Goal: Complete application form: Complete application form

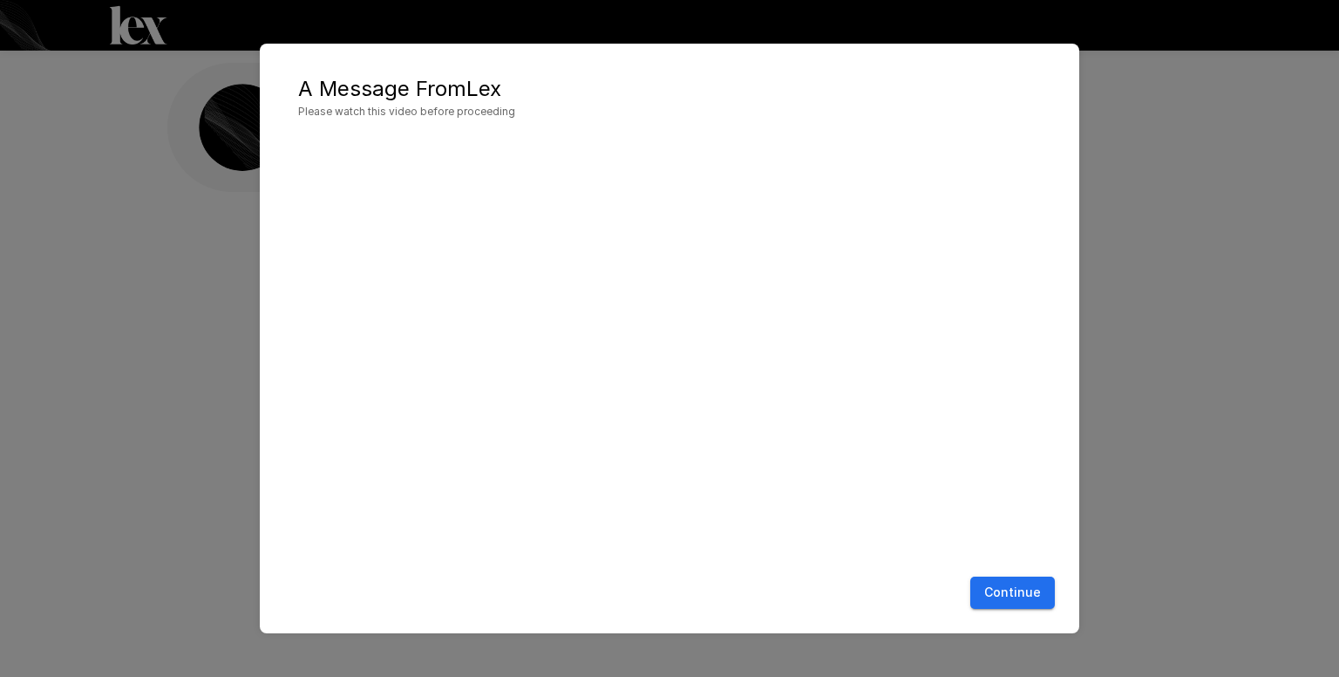
click at [1050, 589] on button "Continue" at bounding box center [1012, 592] width 85 height 32
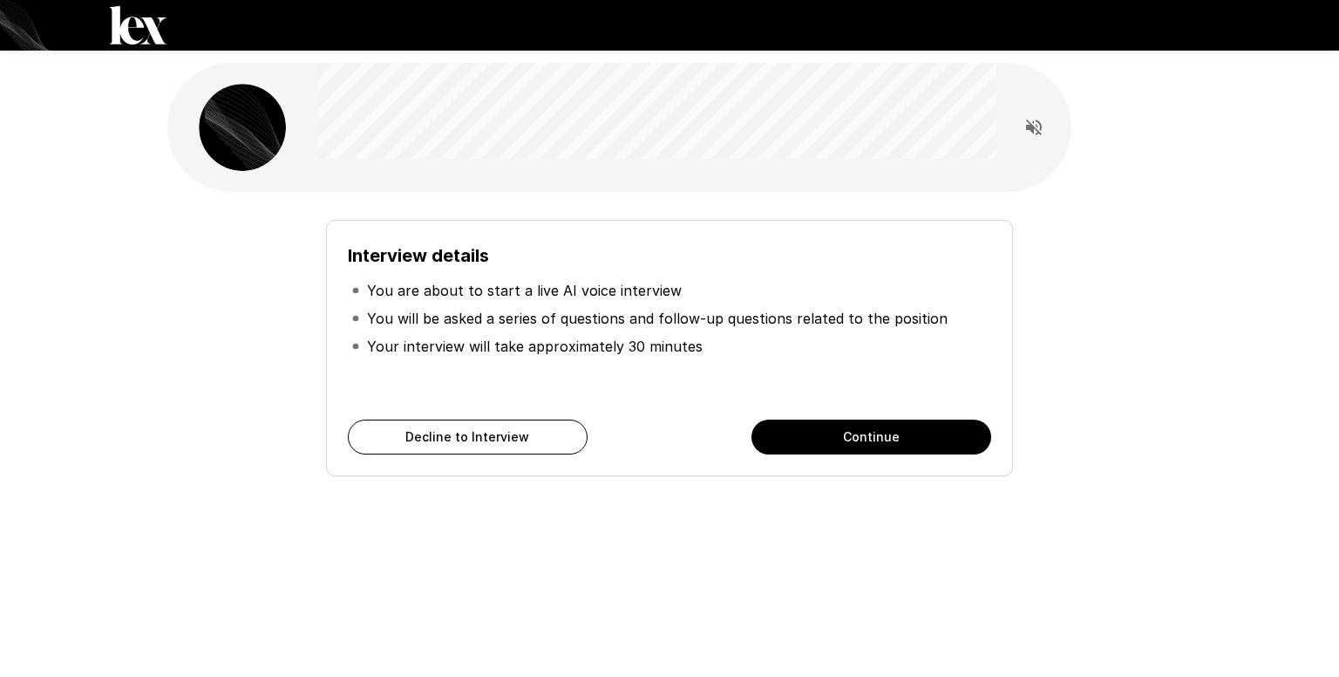
click at [818, 431] on button "Continue" at bounding box center [872, 436] width 240 height 35
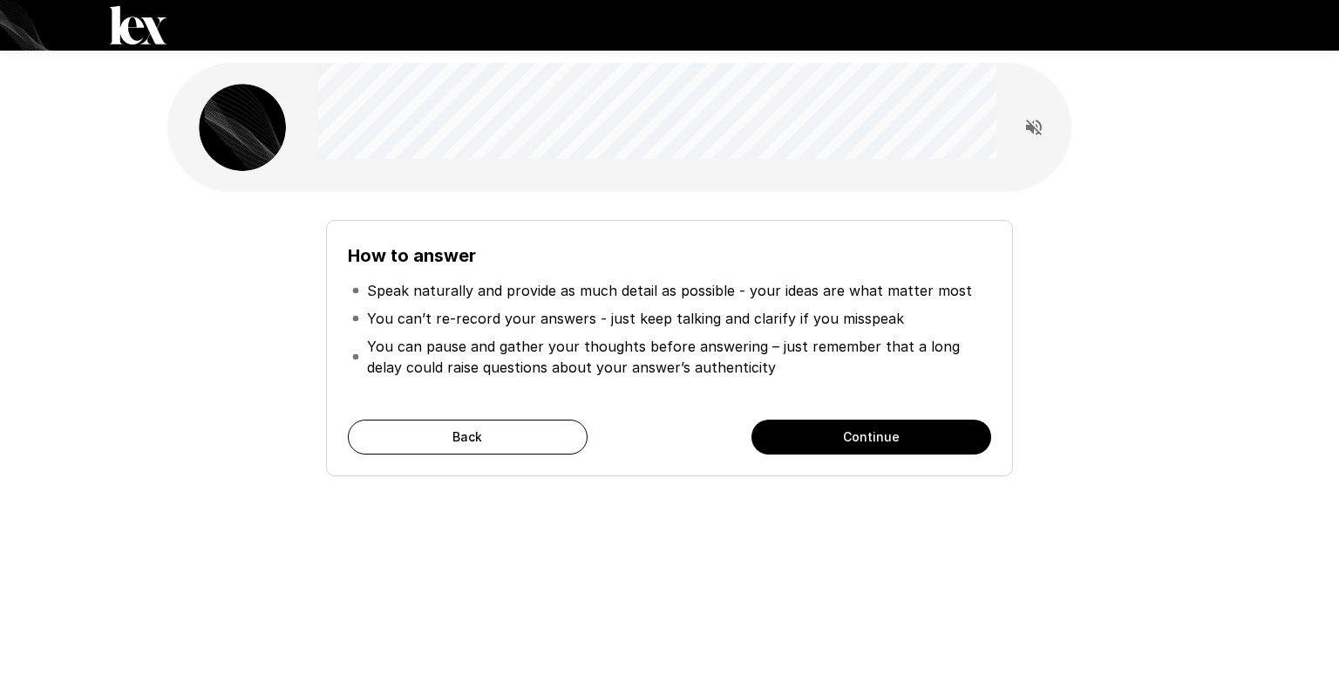
click at [817, 440] on button "Continue" at bounding box center [872, 436] width 240 height 35
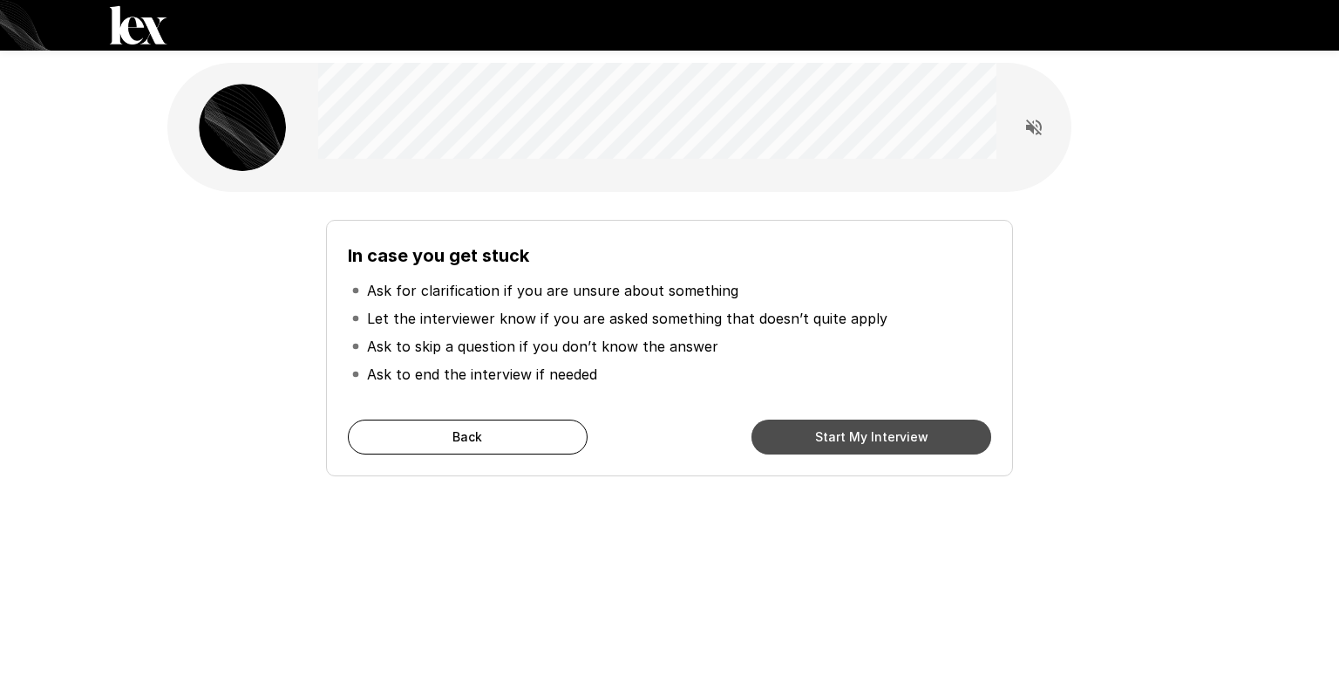
click at [817, 440] on button "Start My Interview" at bounding box center [872, 436] width 240 height 35
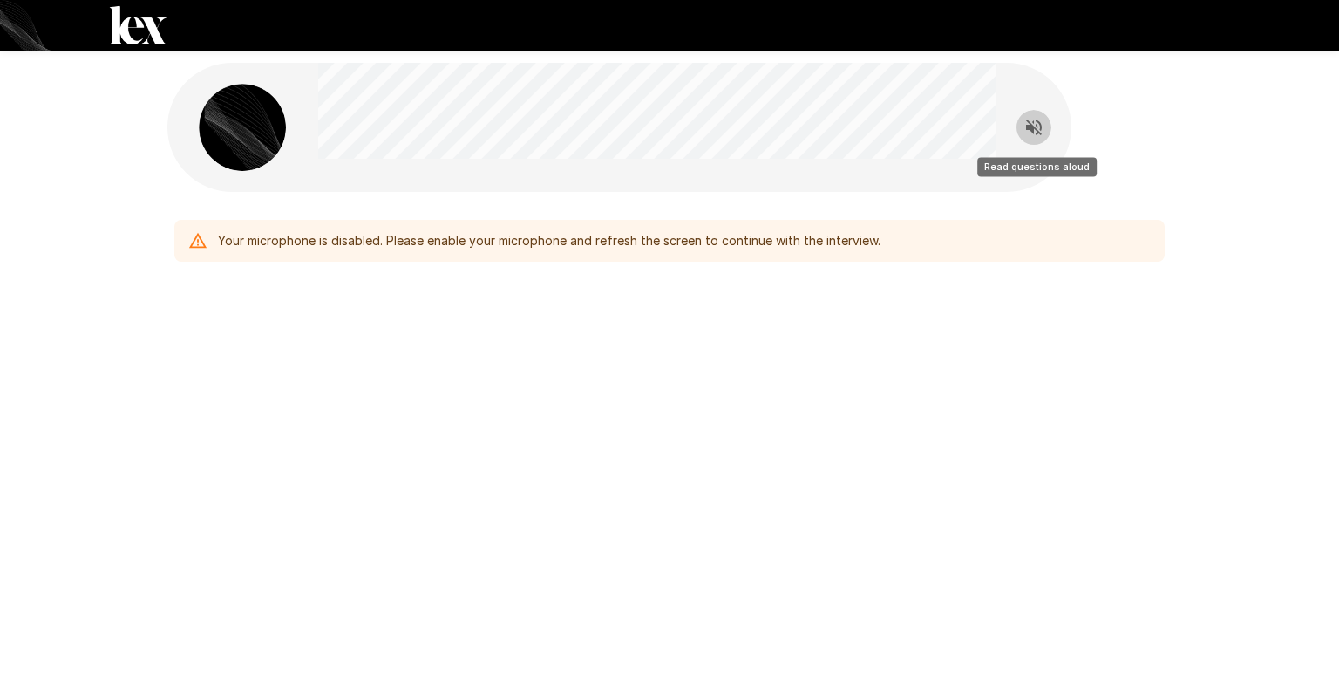
click at [1039, 137] on icon "Read questions aloud" at bounding box center [1034, 127] width 21 height 21
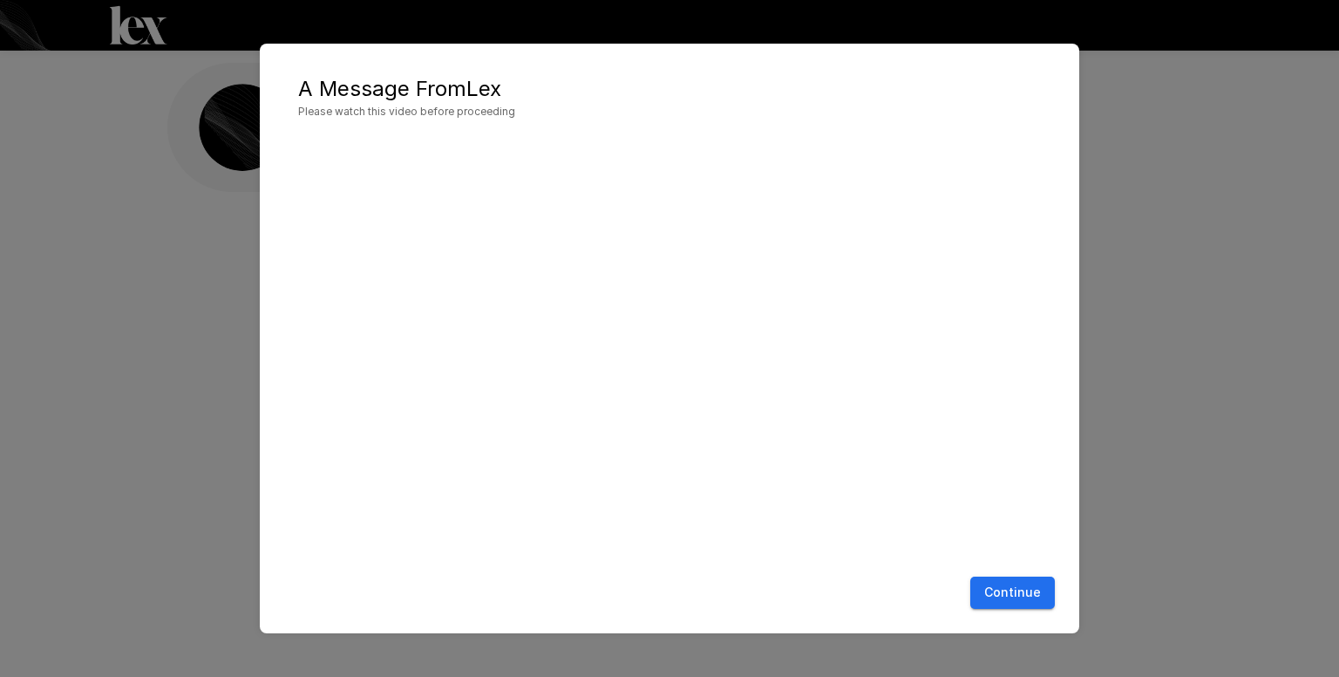
click at [1034, 593] on button "Continue" at bounding box center [1012, 592] width 85 height 32
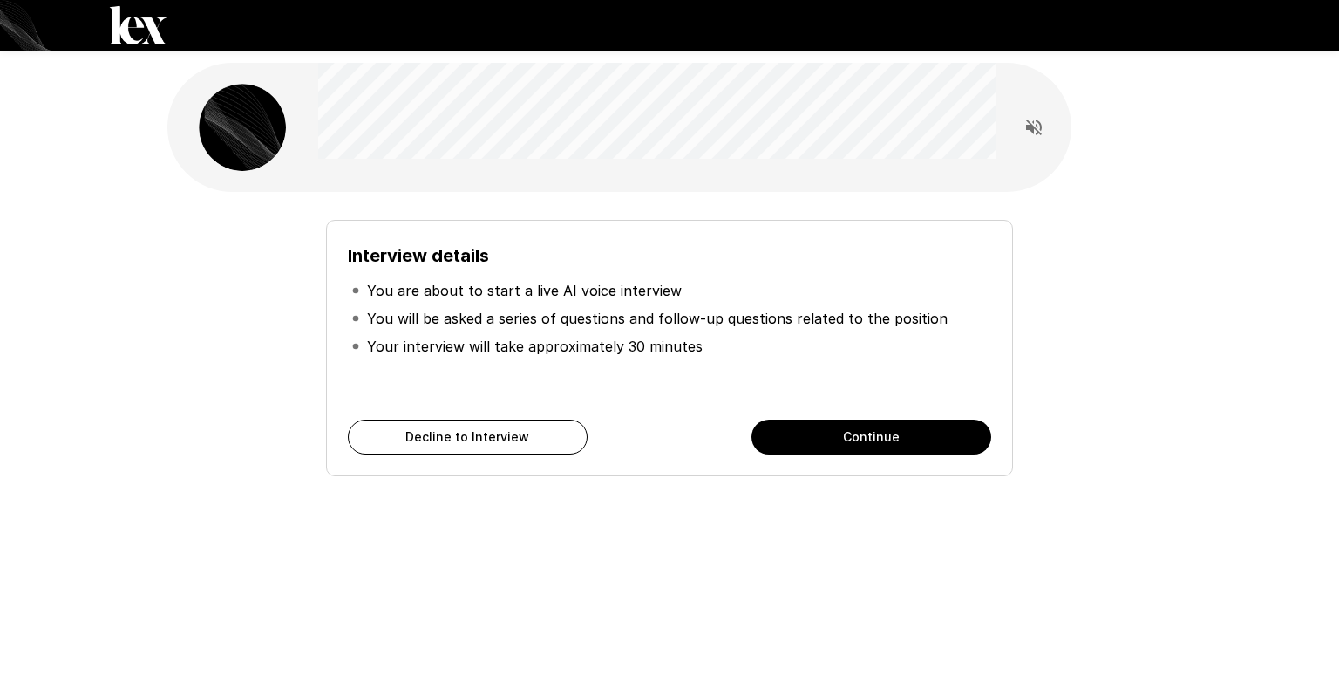
click at [870, 447] on button "Continue" at bounding box center [872, 436] width 240 height 35
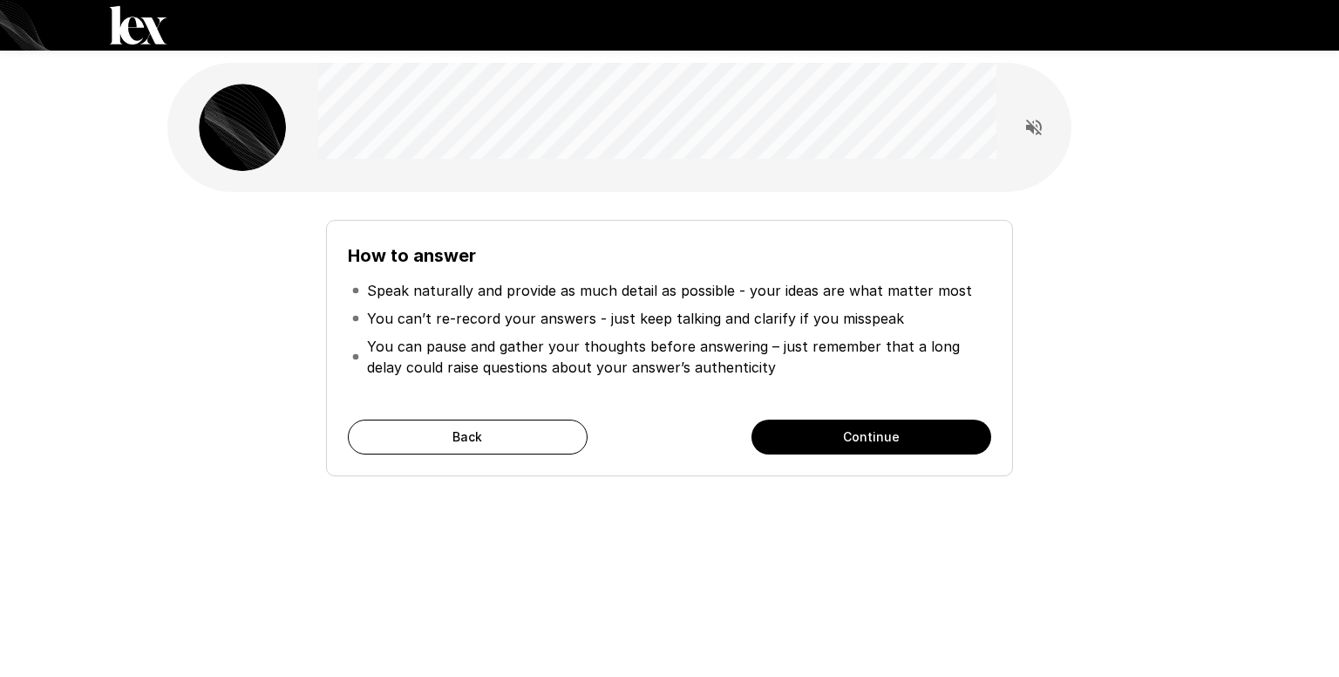
click at [870, 447] on button "Continue" at bounding box center [872, 436] width 240 height 35
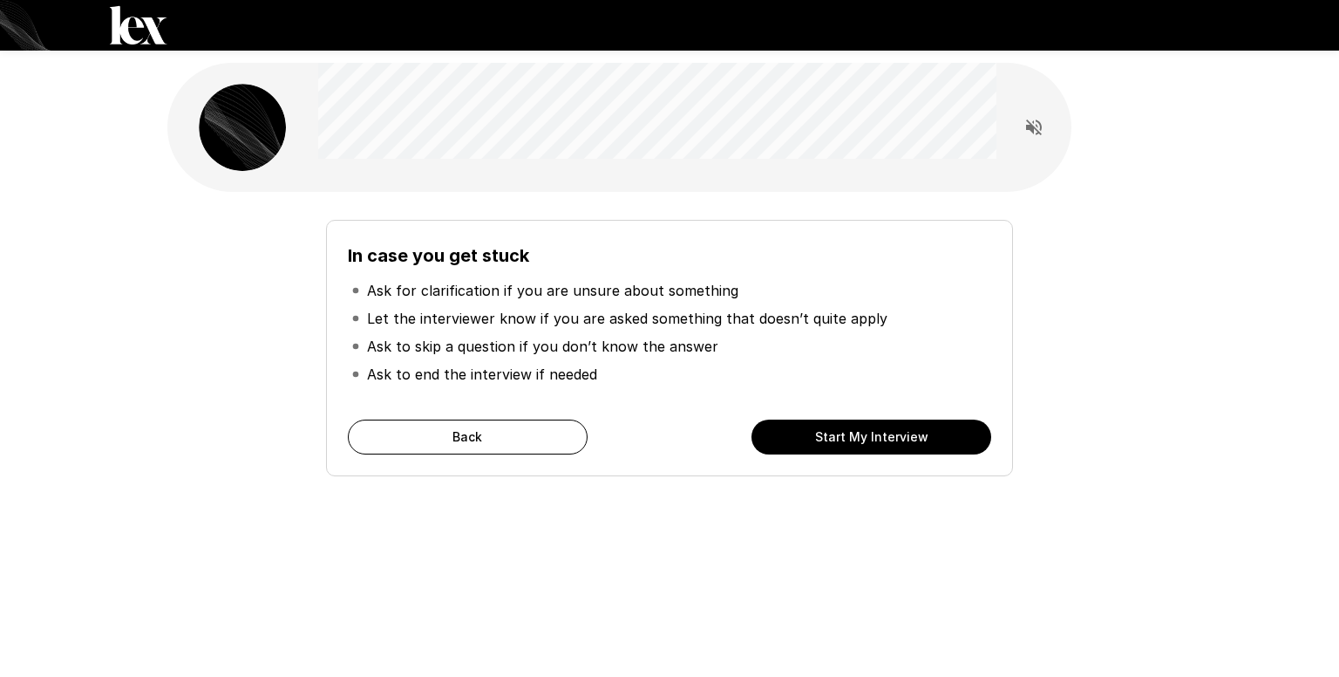
click at [870, 447] on button "Start My Interview" at bounding box center [872, 436] width 240 height 35
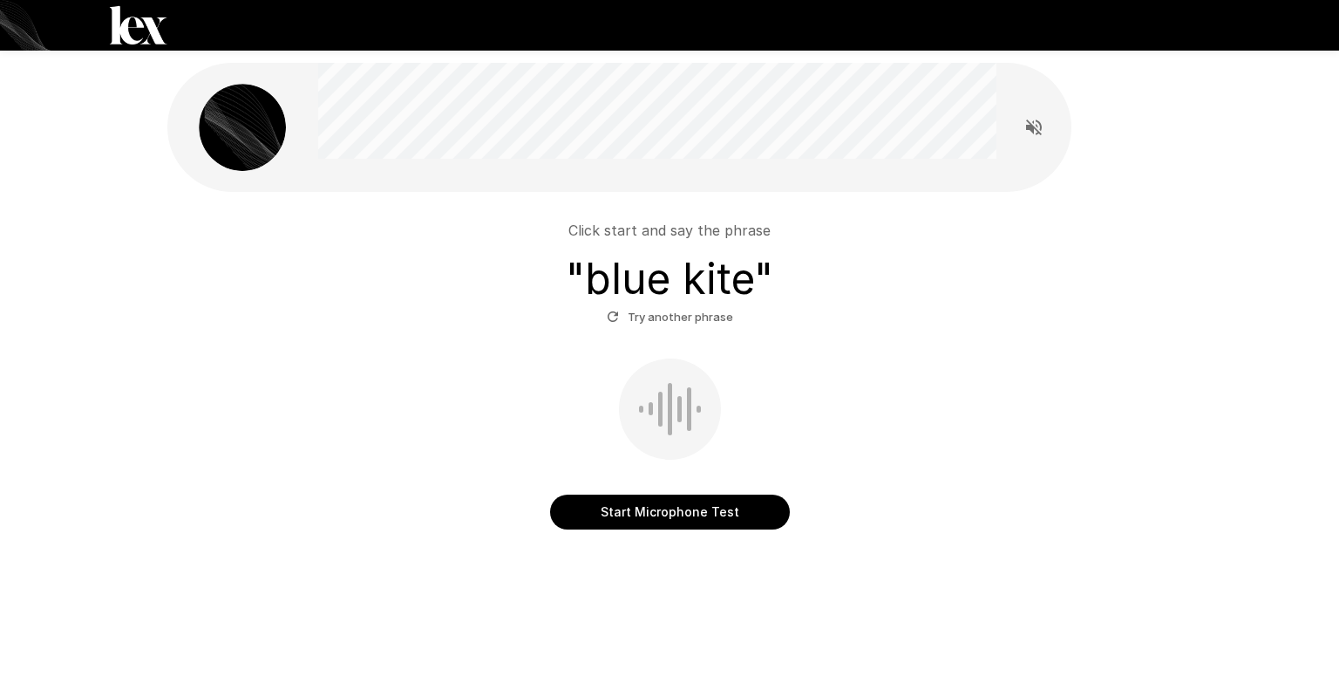
click at [655, 522] on button "Start Microphone Test" at bounding box center [670, 511] width 240 height 35
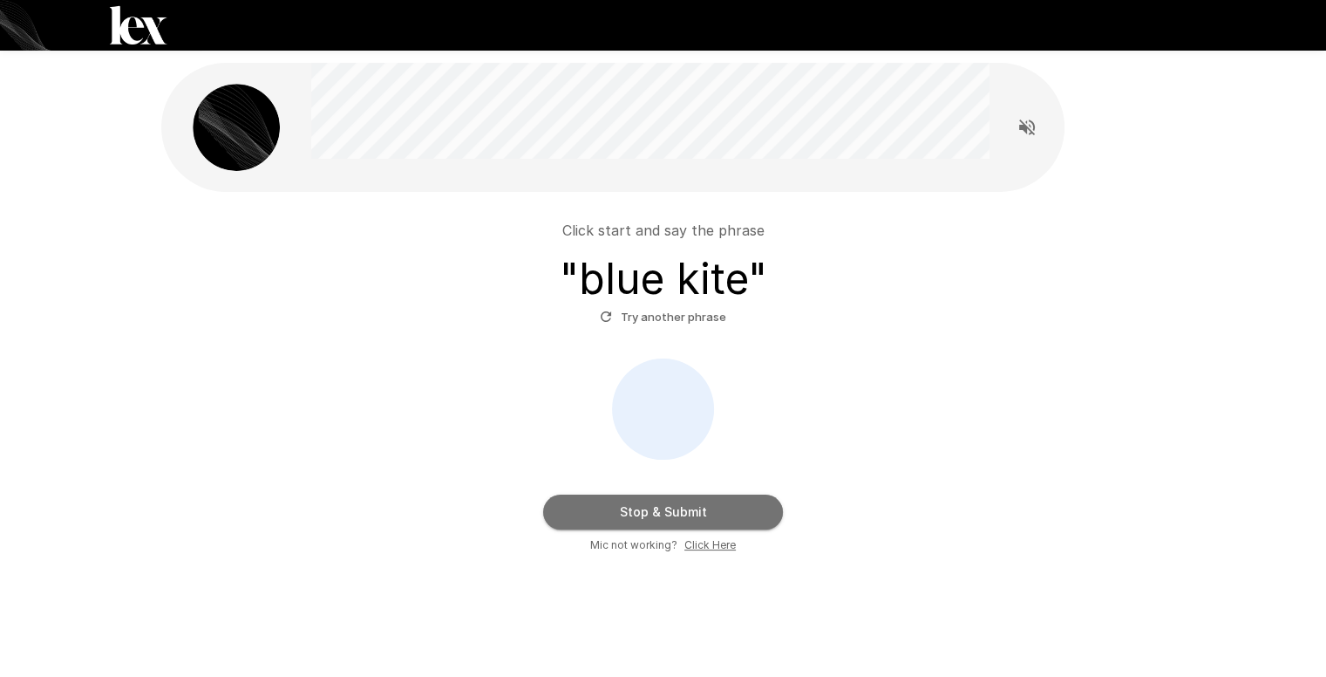
click at [729, 507] on button "Stop & Submit" at bounding box center [663, 511] width 240 height 35
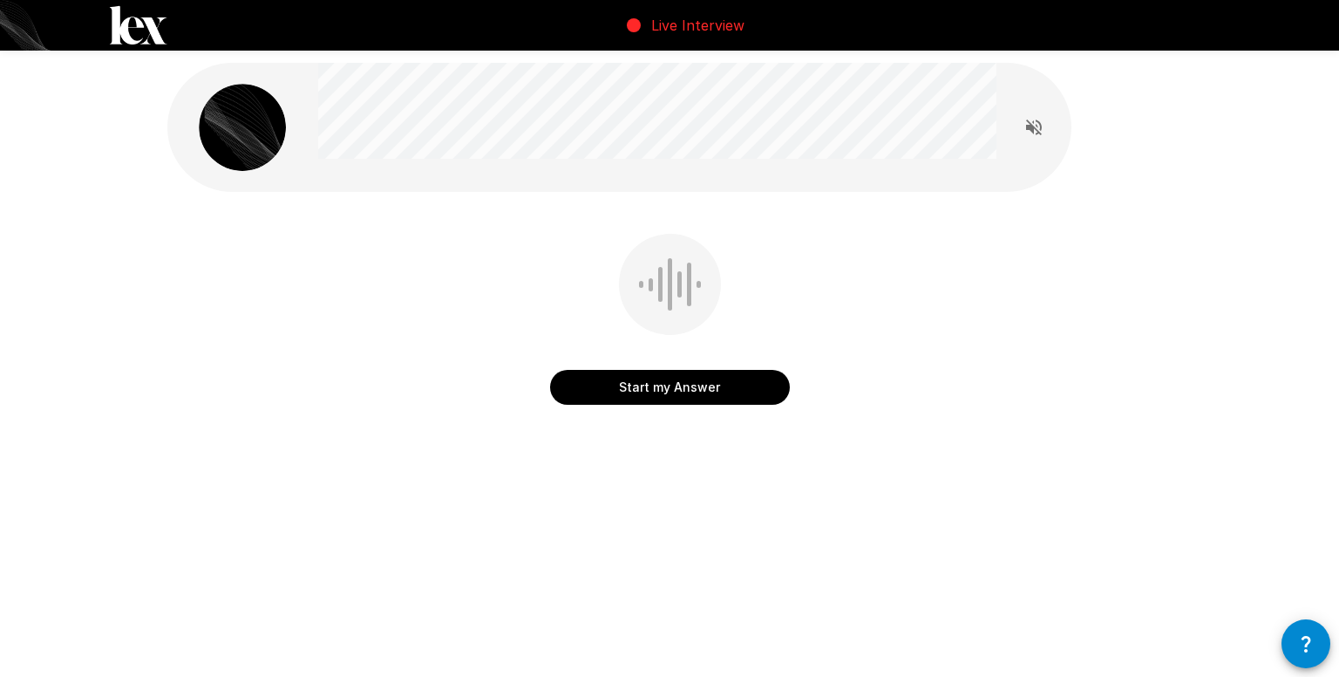
click at [1025, 132] on icon "Read questions aloud" at bounding box center [1034, 127] width 21 height 21
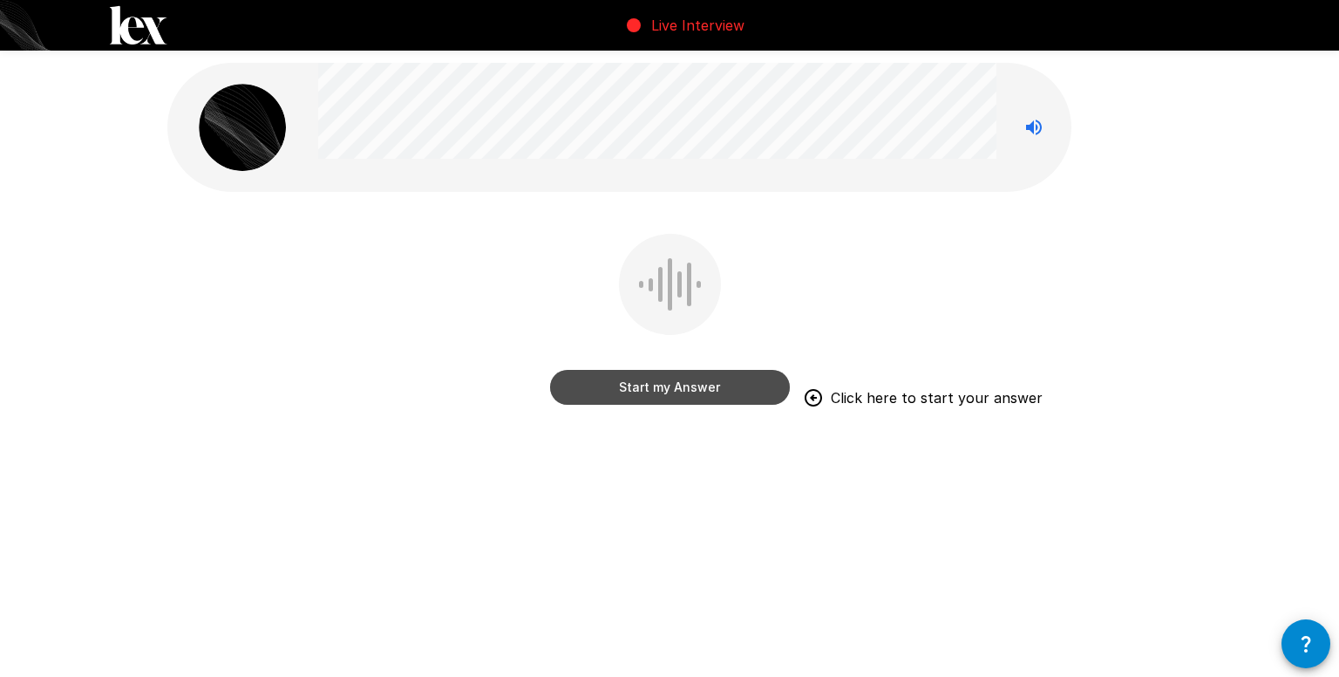
click at [674, 380] on button "Start my Answer" at bounding box center [670, 387] width 240 height 35
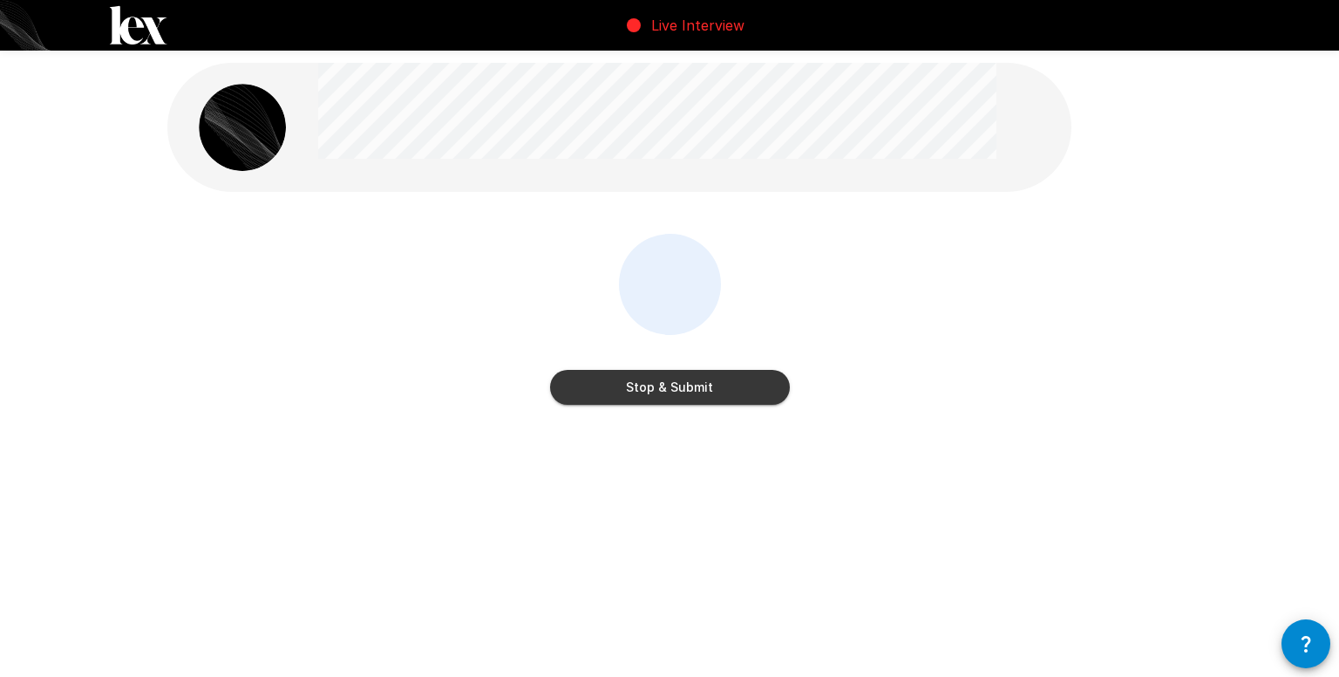
click at [677, 398] on button "Stop & Submit" at bounding box center [670, 387] width 240 height 35
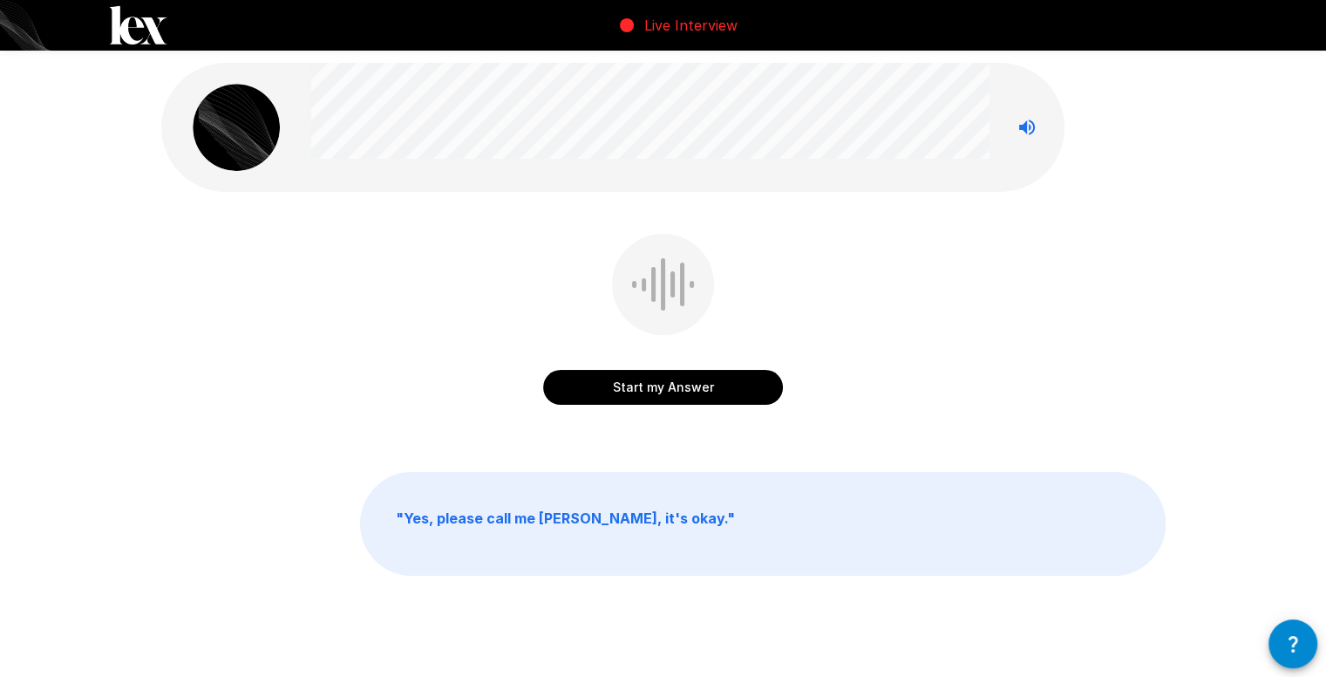
click at [686, 392] on button "Start my Answer" at bounding box center [663, 387] width 240 height 35
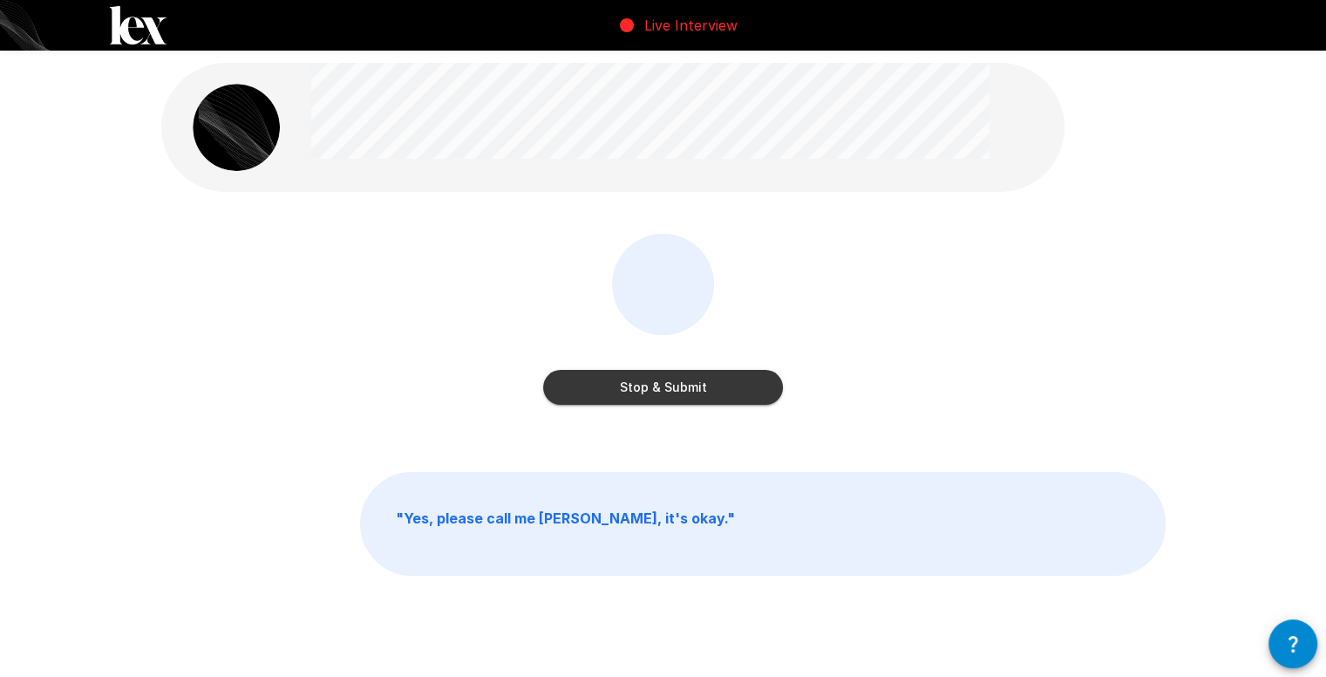
click at [686, 392] on button "Stop & Submit" at bounding box center [663, 387] width 240 height 35
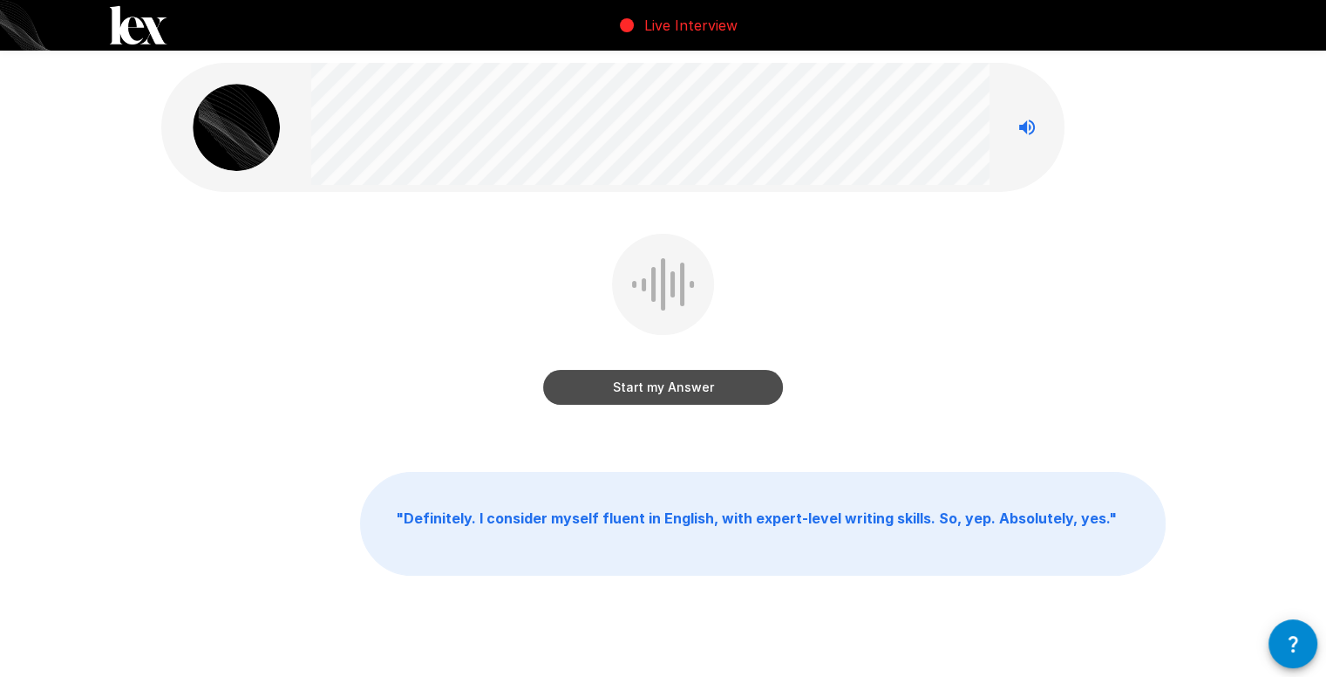
click at [686, 392] on button "Start my Answer" at bounding box center [663, 387] width 240 height 35
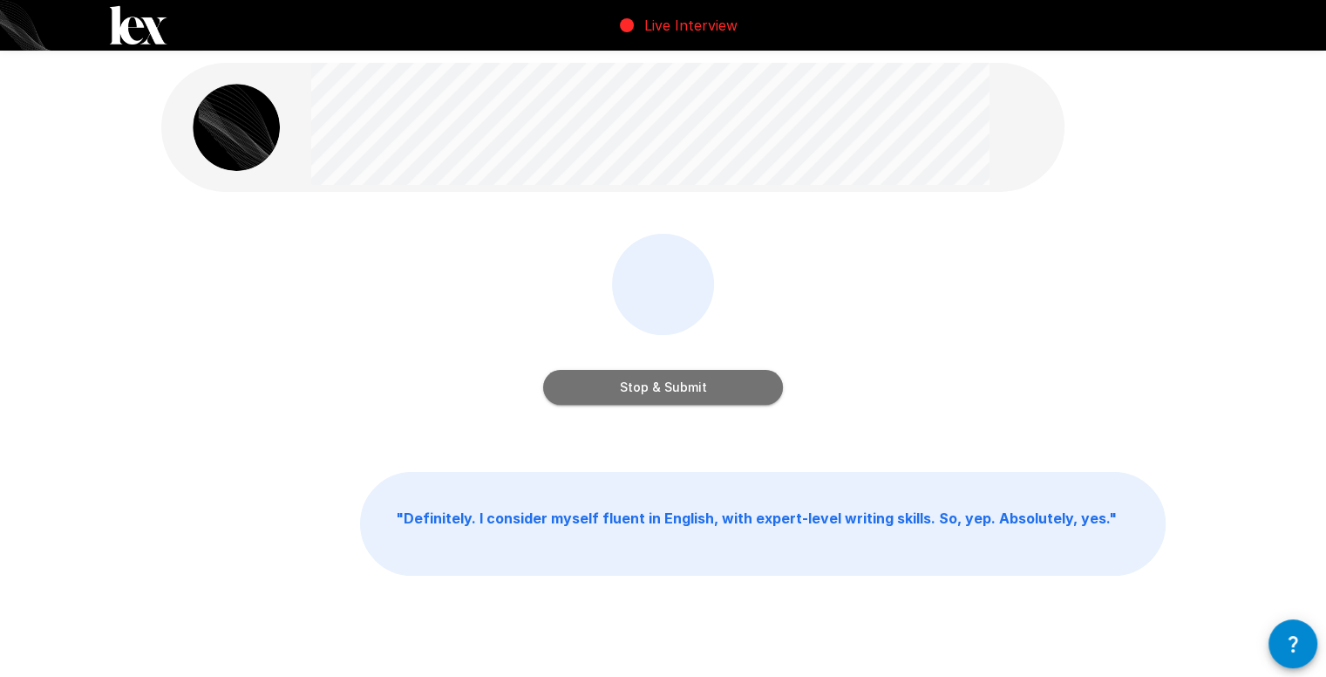
click at [749, 401] on button "Stop & Submit" at bounding box center [663, 387] width 240 height 35
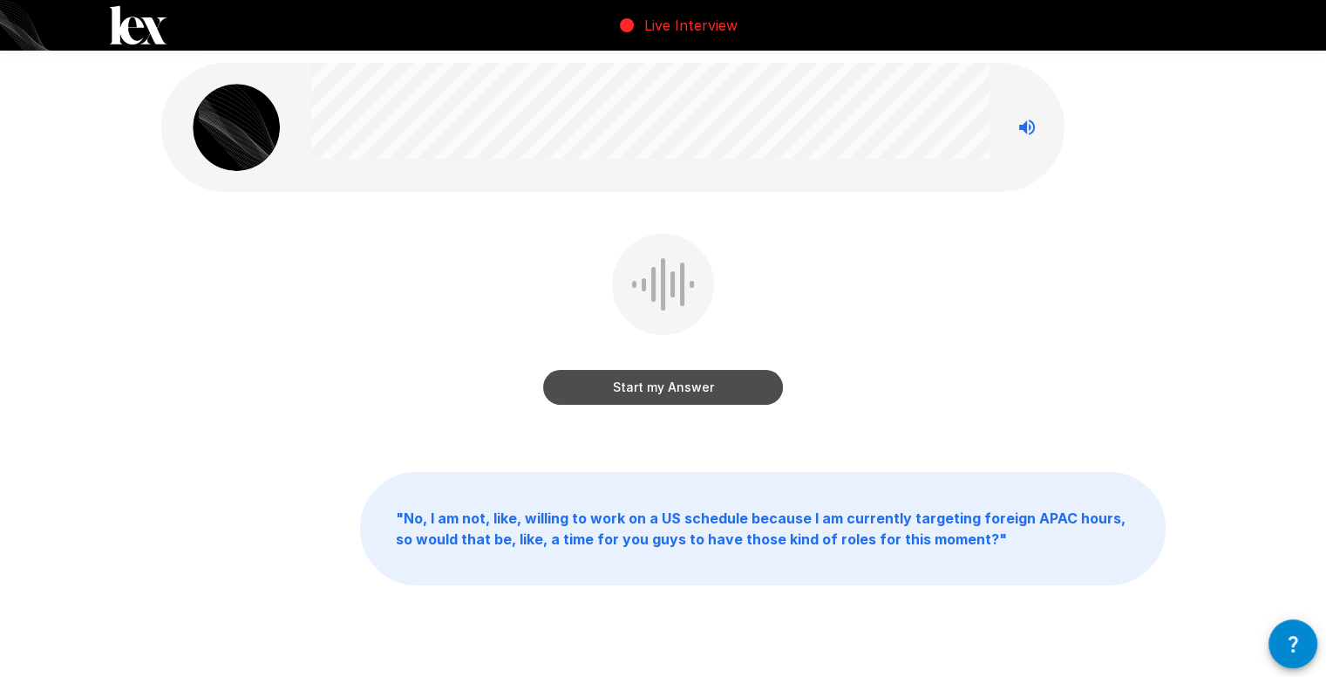
click at [739, 394] on button "Start my Answer" at bounding box center [663, 387] width 240 height 35
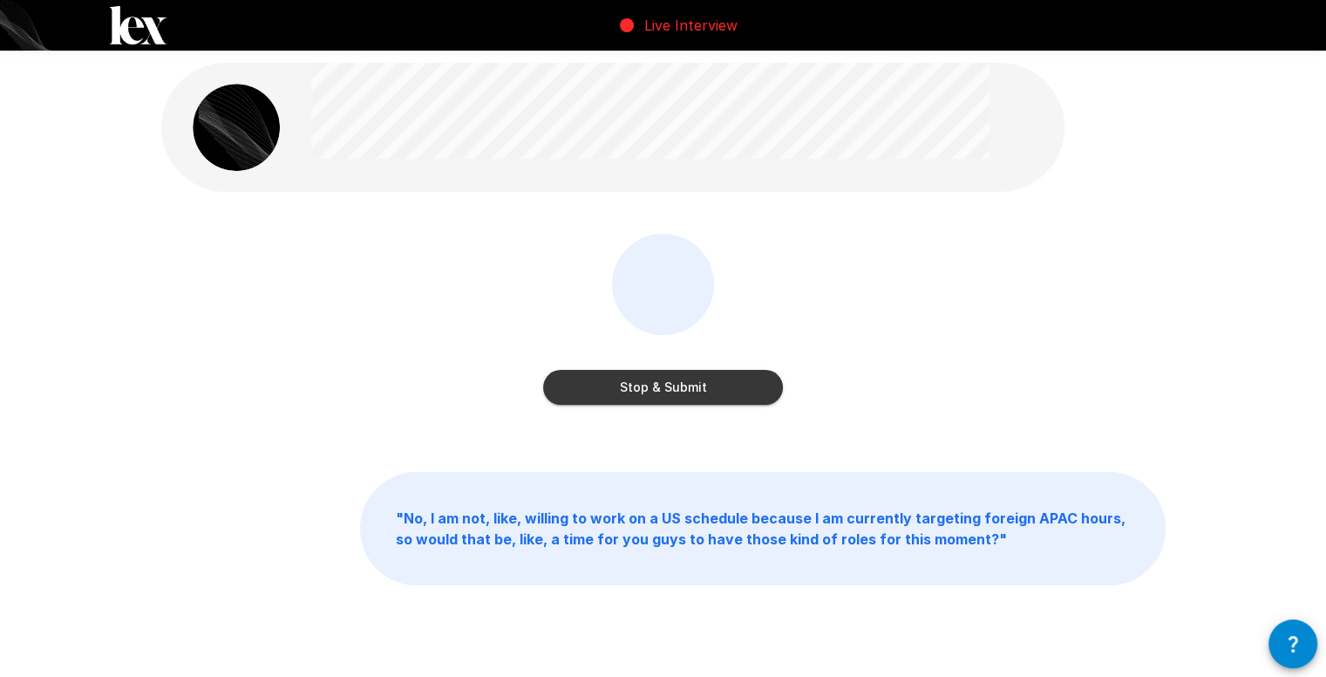
click at [739, 394] on button "Stop & Submit" at bounding box center [663, 387] width 240 height 35
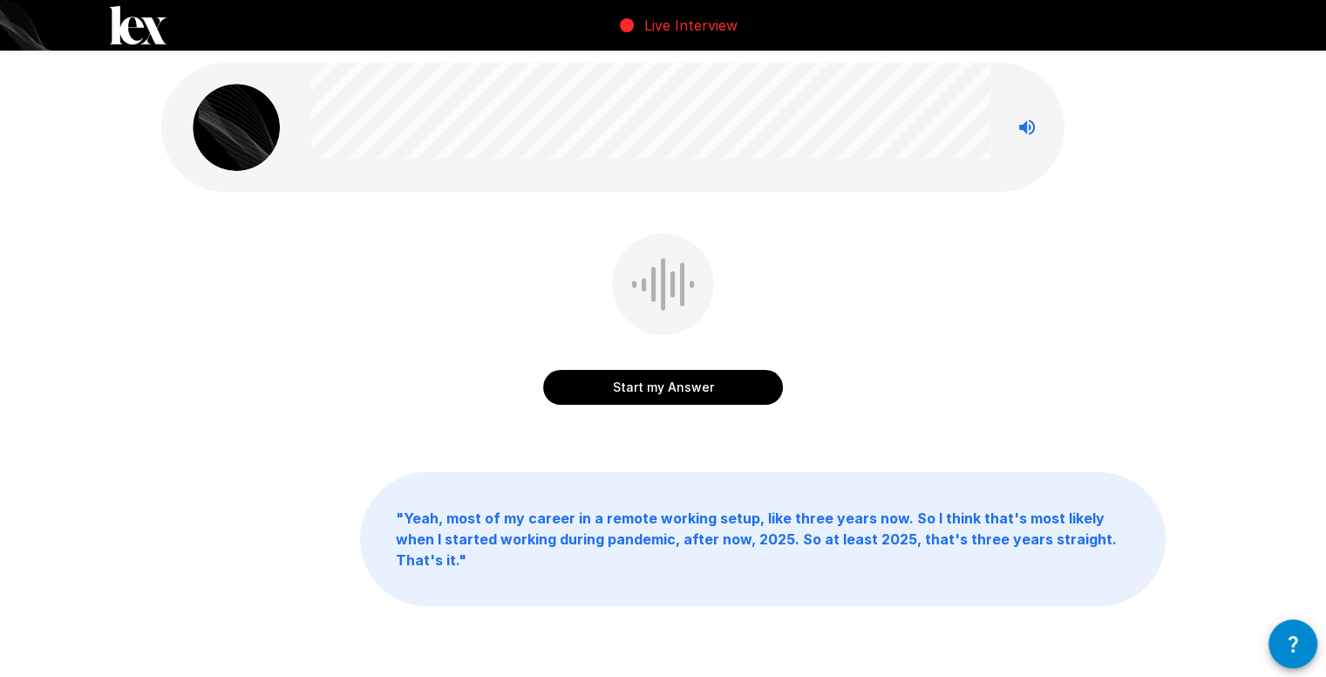
click at [739, 394] on button "Start my Answer" at bounding box center [663, 387] width 240 height 35
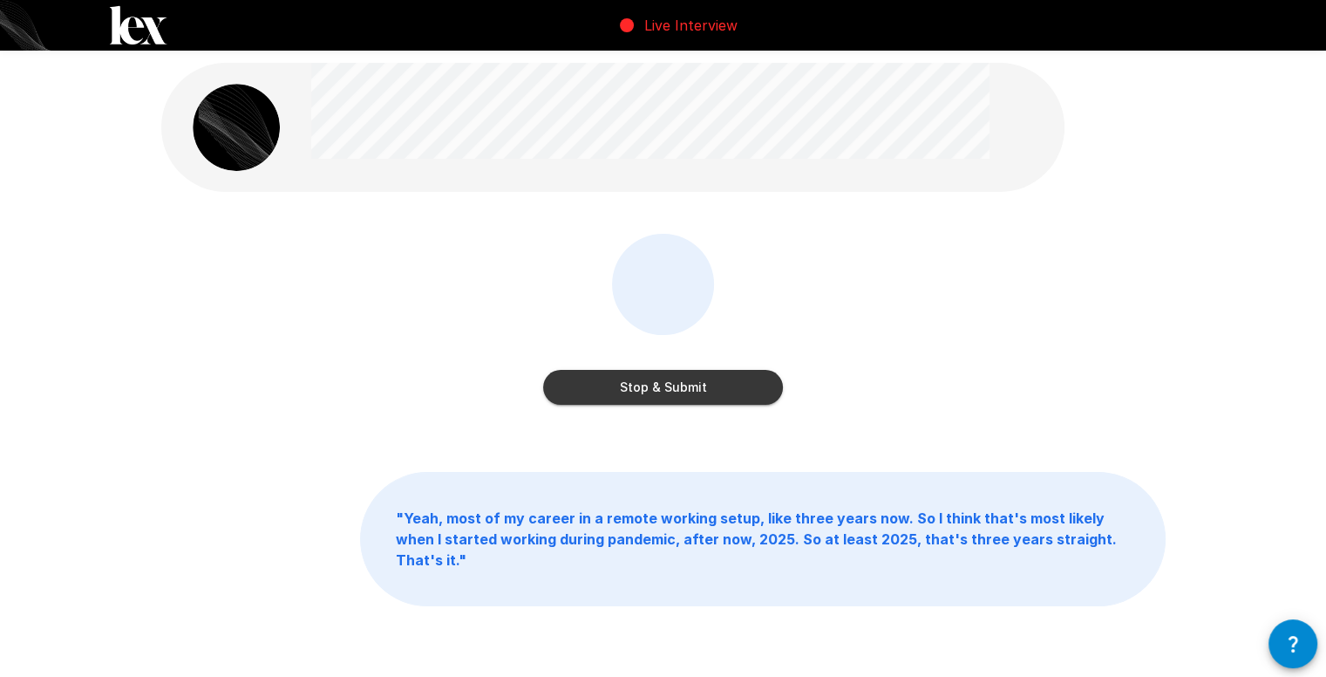
click at [739, 393] on button "Stop & Submit" at bounding box center [663, 387] width 240 height 35
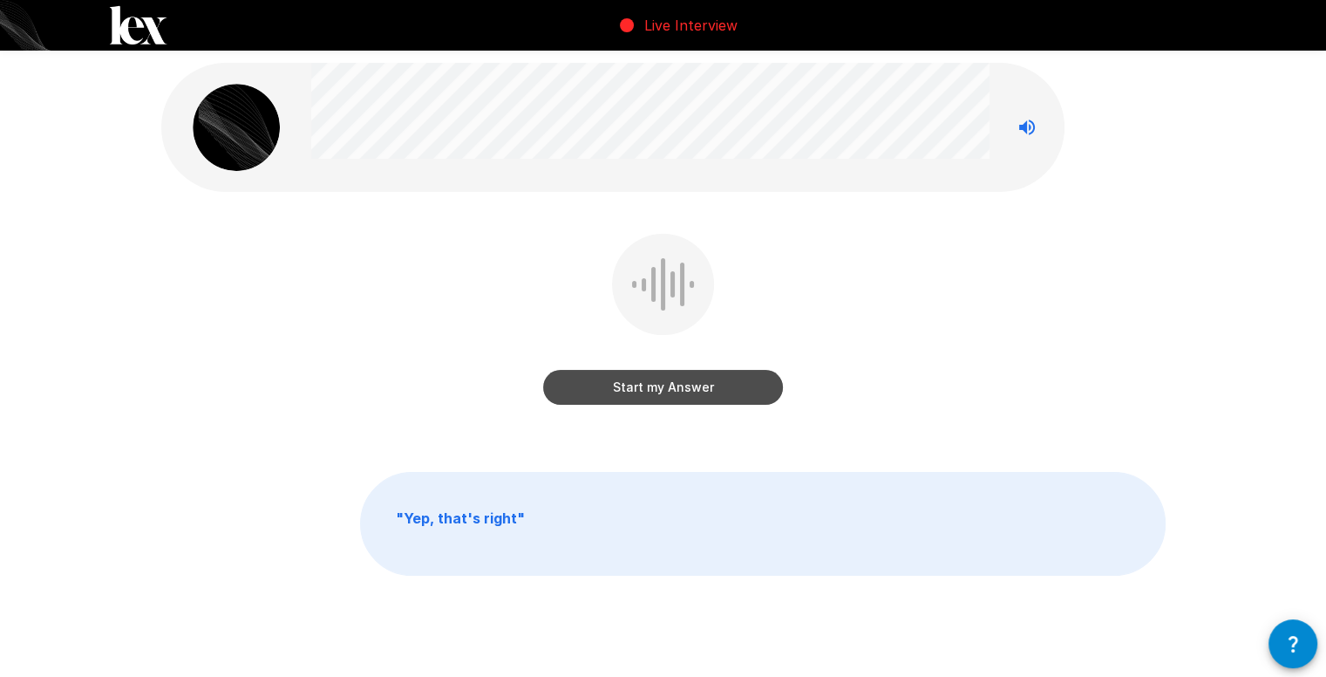
click at [749, 397] on button "Start my Answer" at bounding box center [663, 387] width 240 height 35
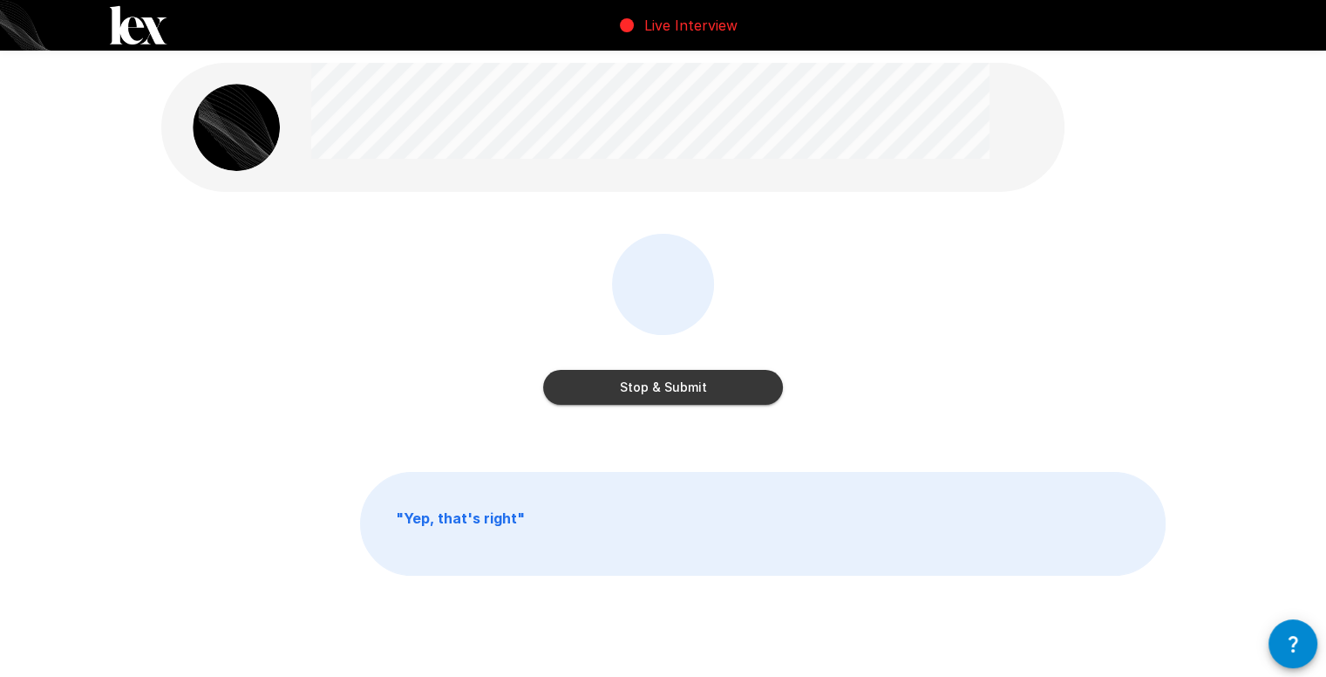
click at [747, 407] on div "Stop & Submit" at bounding box center [663, 323] width 240 height 178
click at [749, 397] on button "Stop & Submit" at bounding box center [663, 387] width 240 height 35
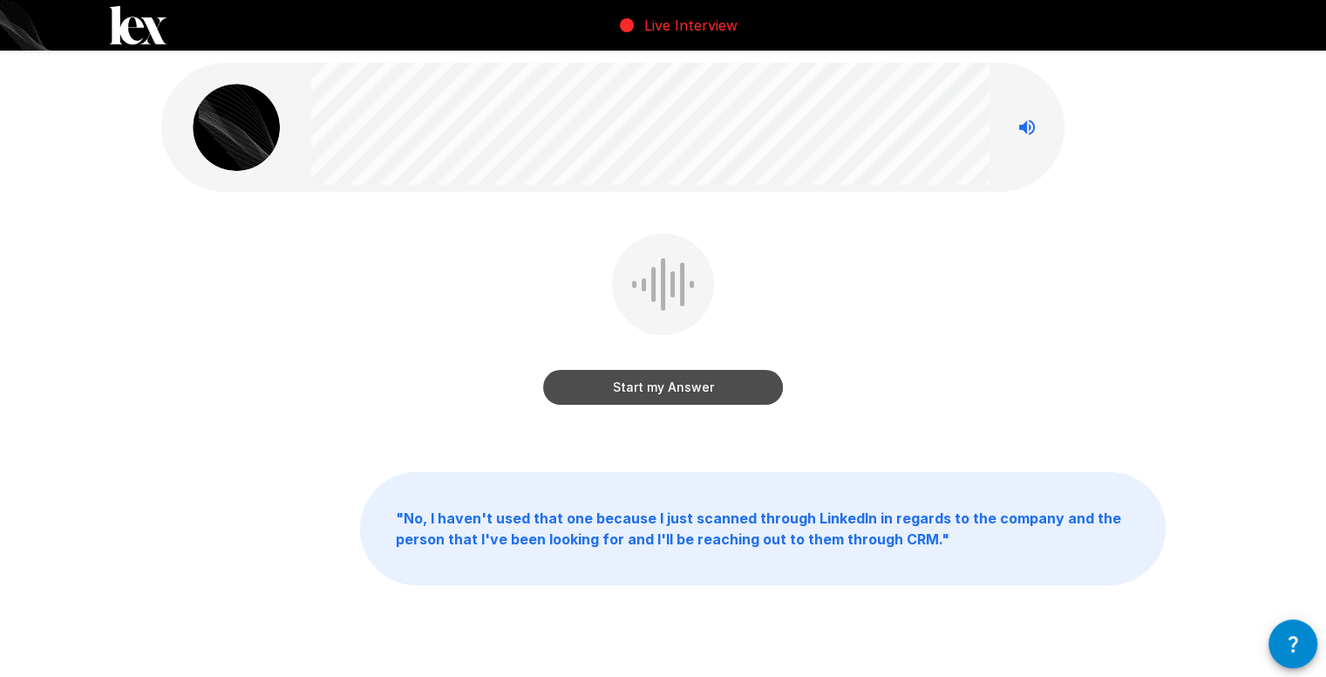
click at [749, 397] on button "Start my Answer" at bounding box center [663, 387] width 240 height 35
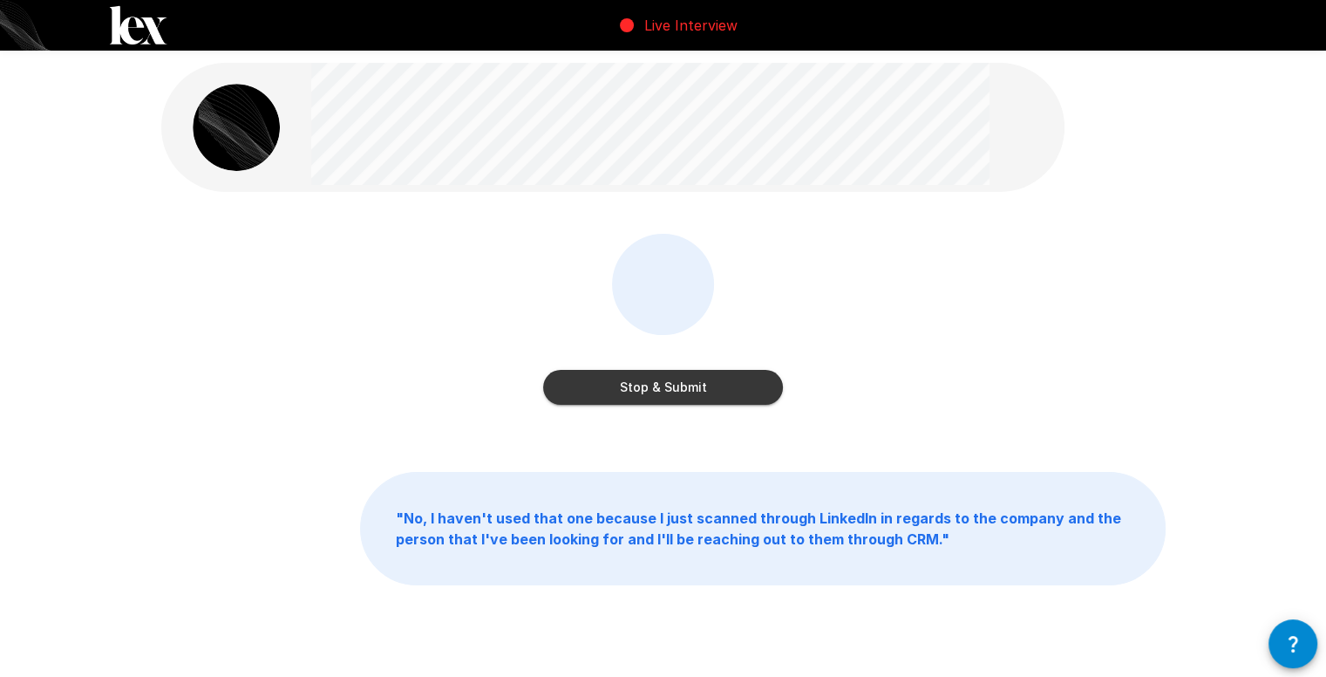
click at [750, 387] on button "Stop & Submit" at bounding box center [663, 387] width 240 height 35
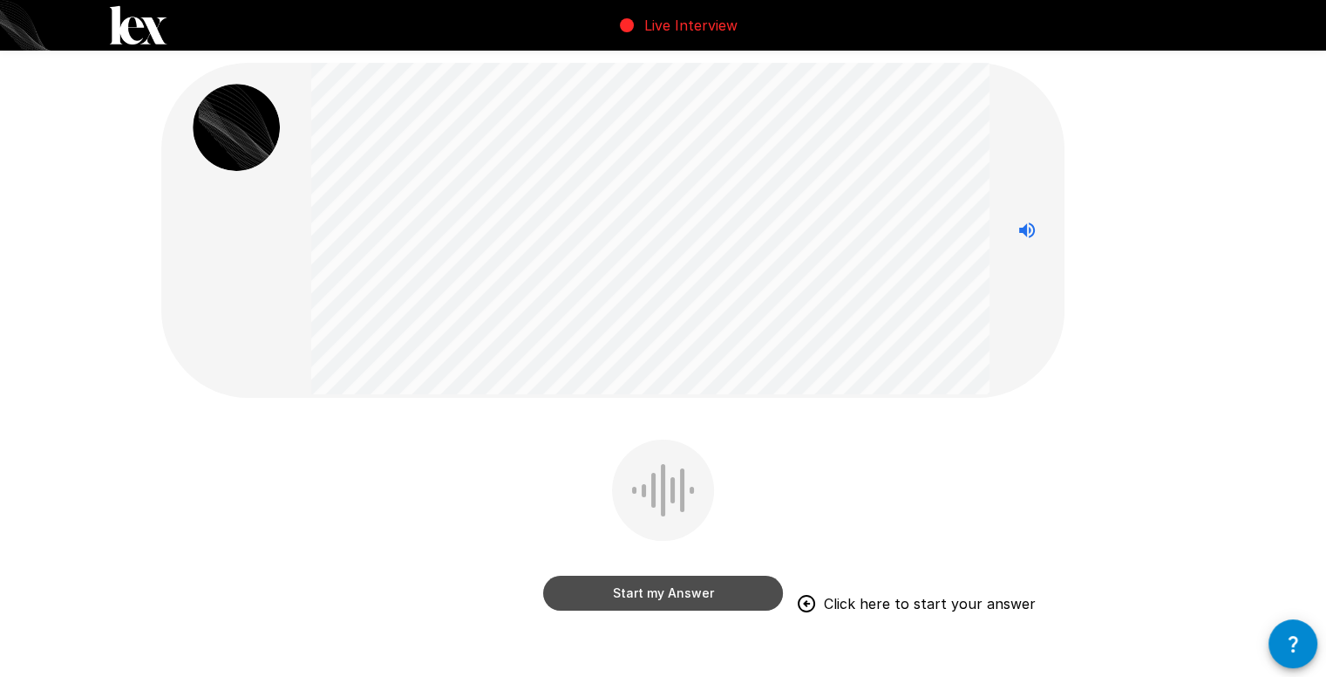
click at [649, 596] on button "Start my Answer" at bounding box center [663, 592] width 240 height 35
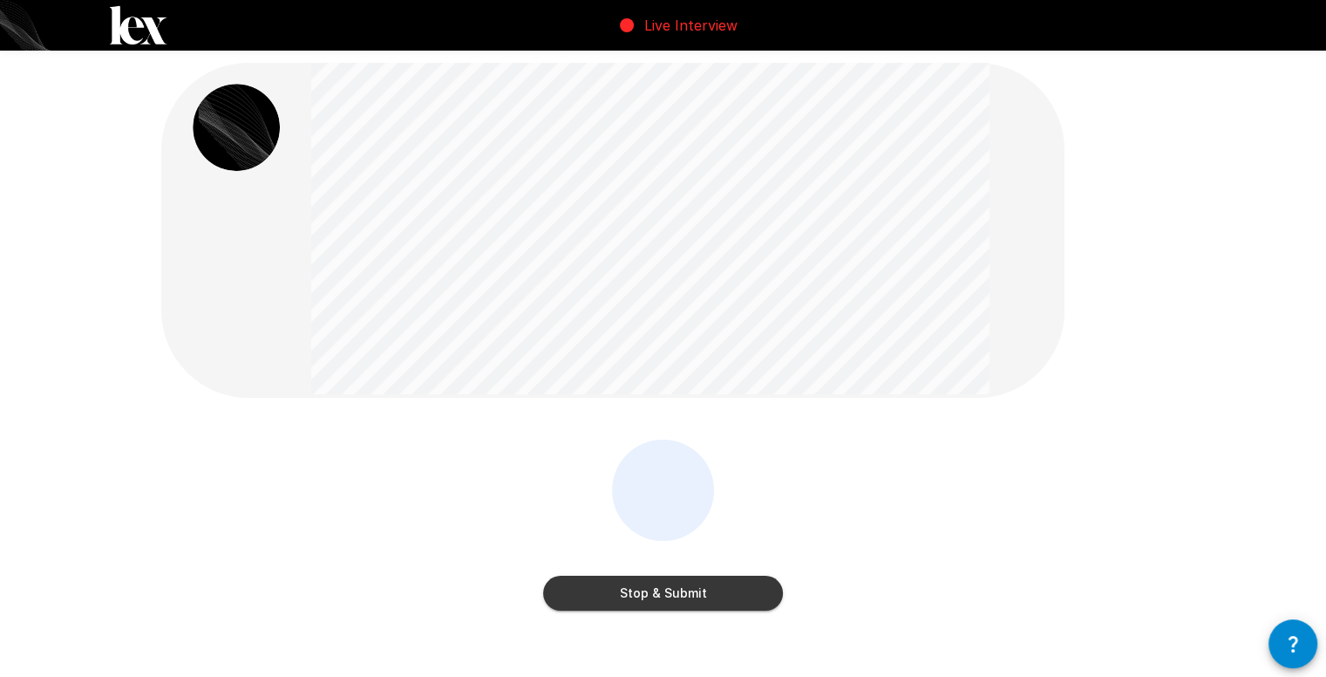
click at [706, 581] on button "Stop & Submit" at bounding box center [663, 592] width 240 height 35
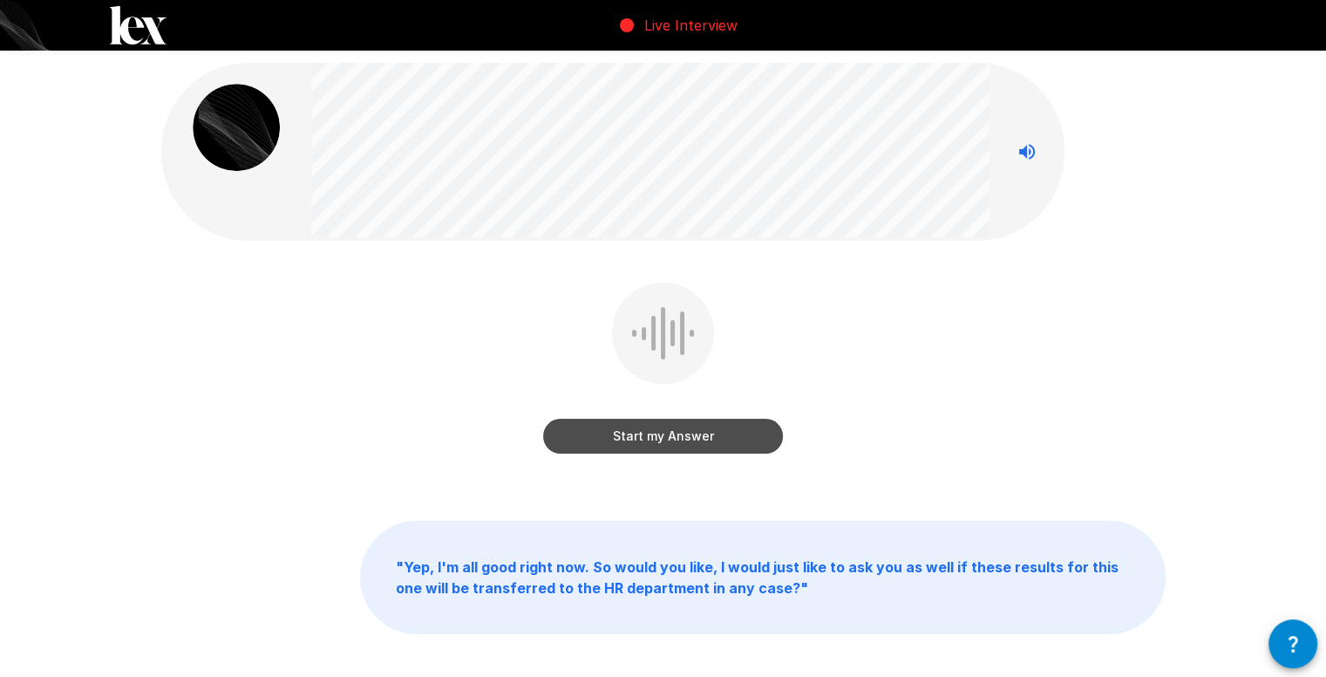
click at [670, 430] on button "Start my Answer" at bounding box center [663, 436] width 240 height 35
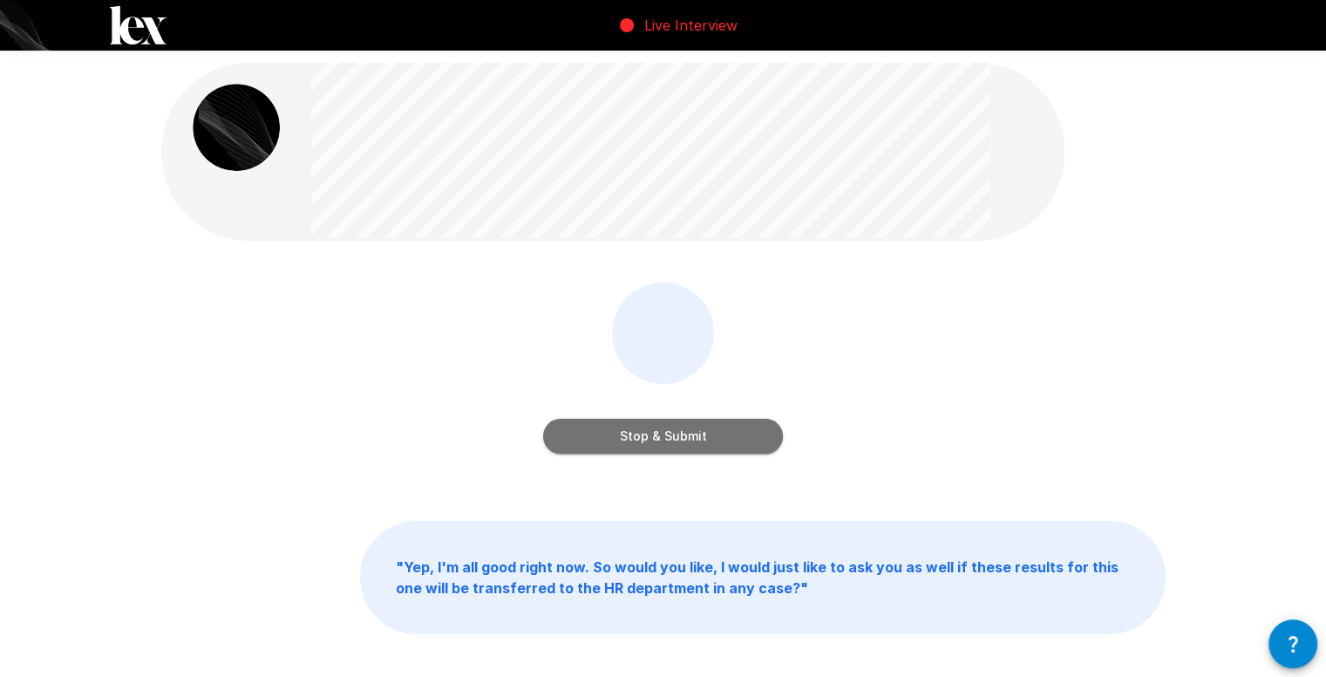
click at [735, 432] on button "Stop & Submit" at bounding box center [663, 436] width 240 height 35
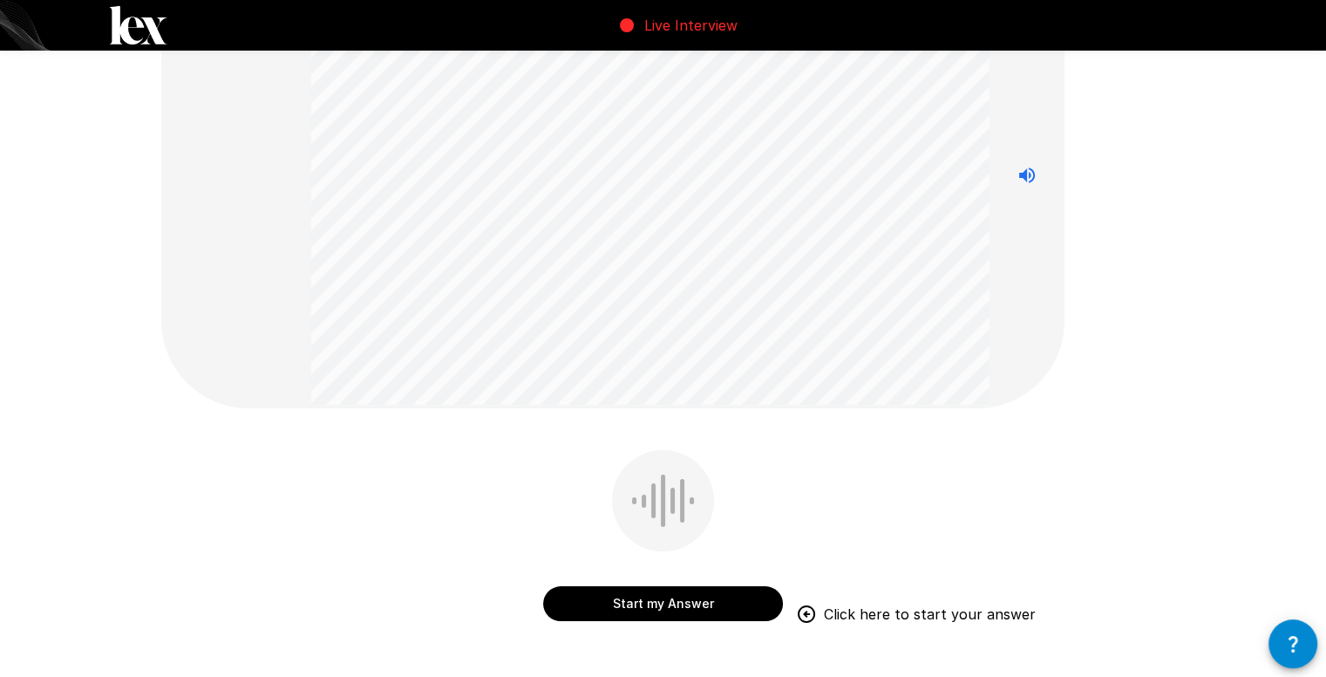
scroll to position [262, 0]
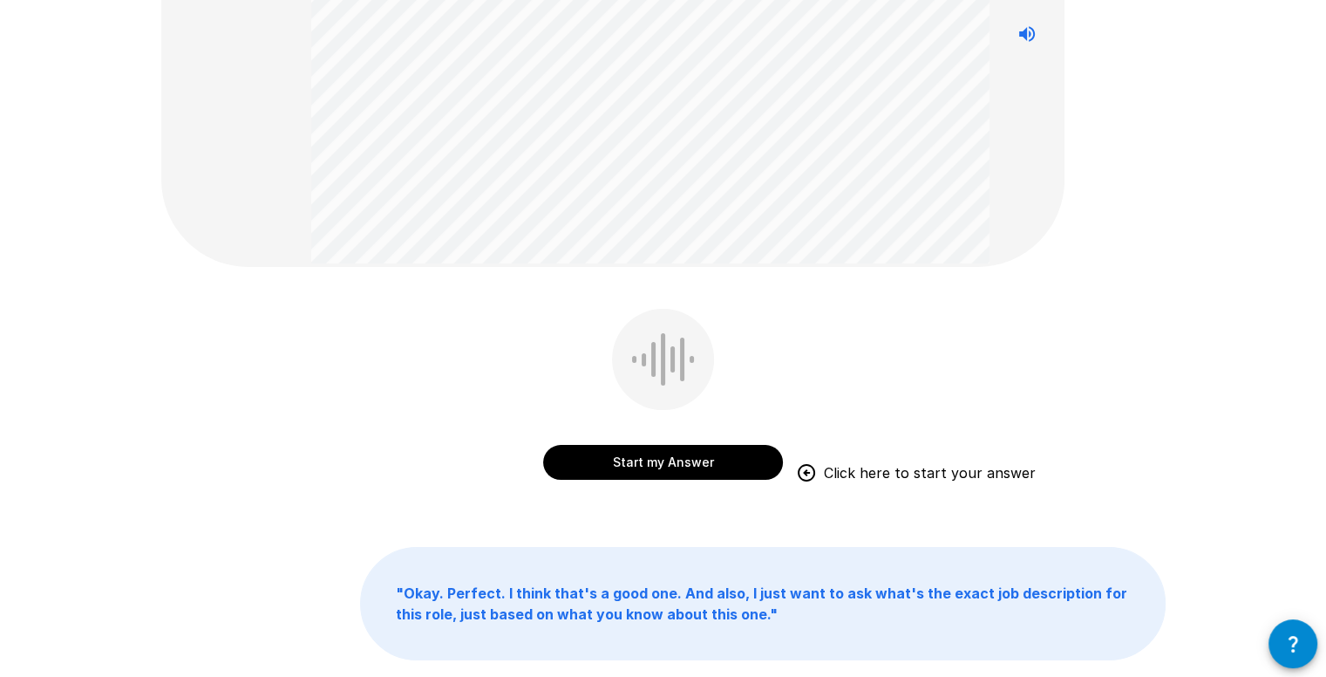
click at [659, 464] on button "Start my Answer" at bounding box center [663, 462] width 240 height 35
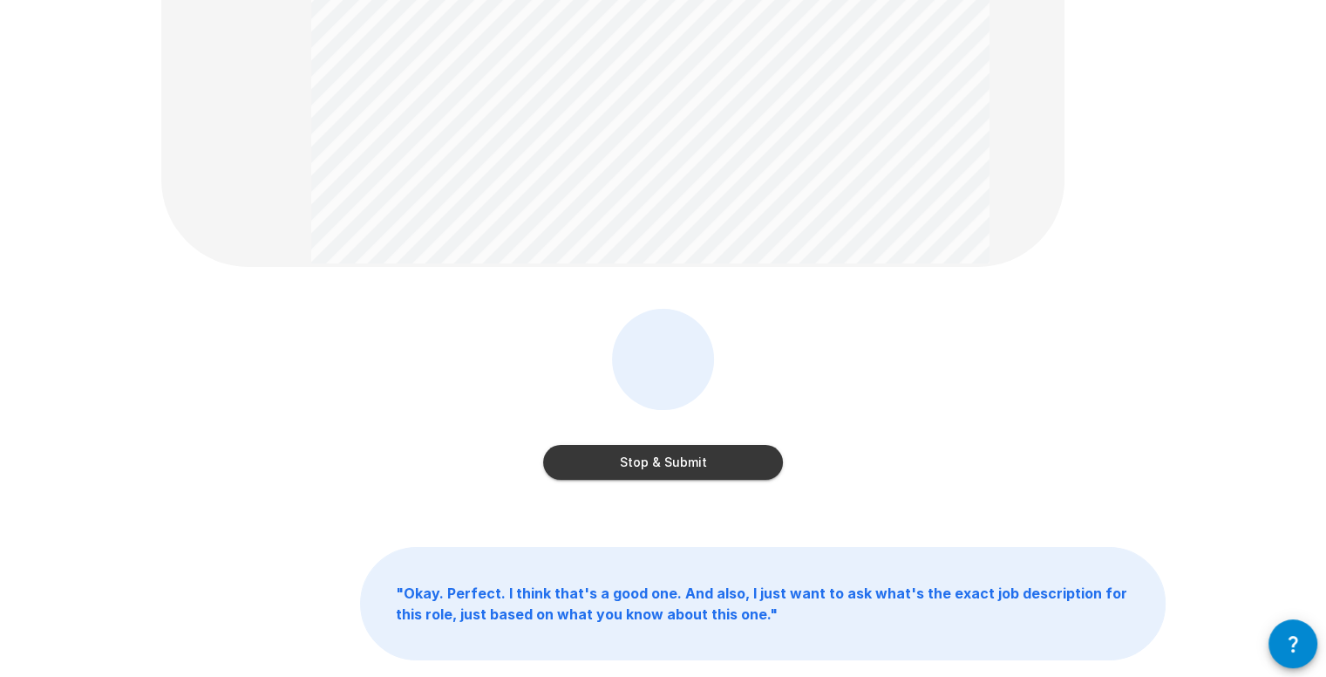
click at [705, 455] on button "Stop & Submit" at bounding box center [663, 462] width 240 height 35
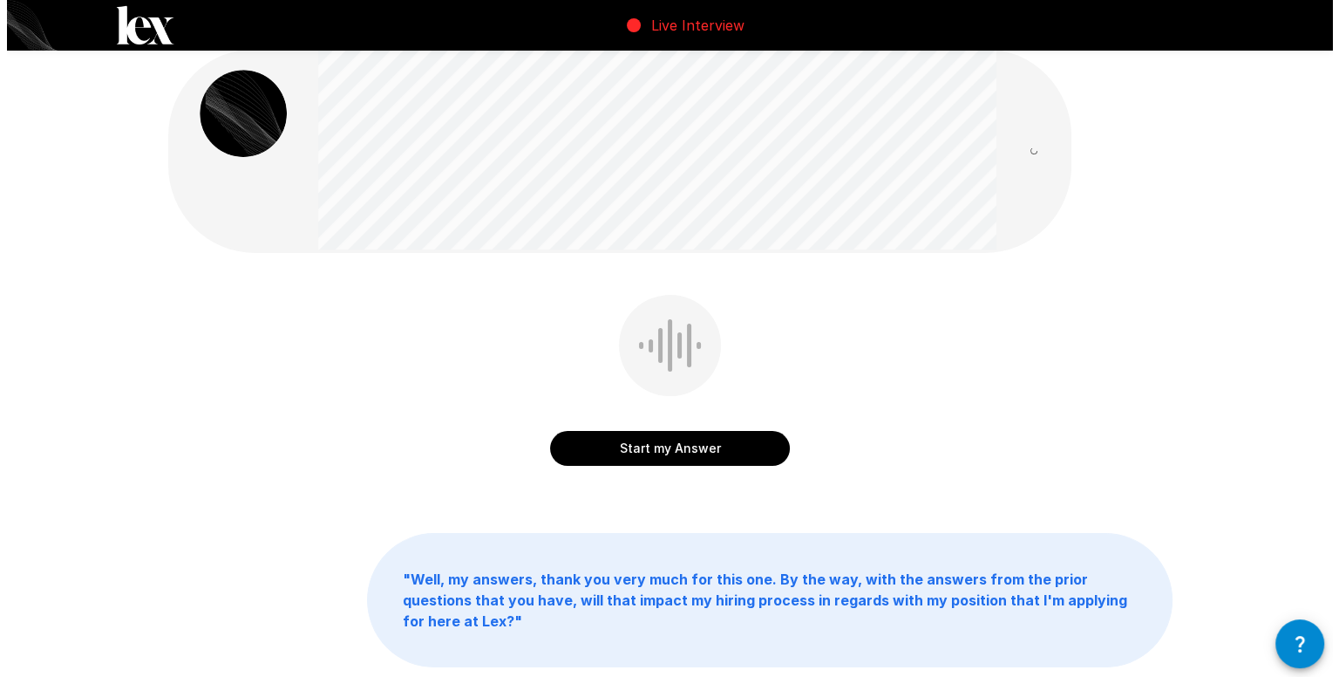
scroll to position [0, 0]
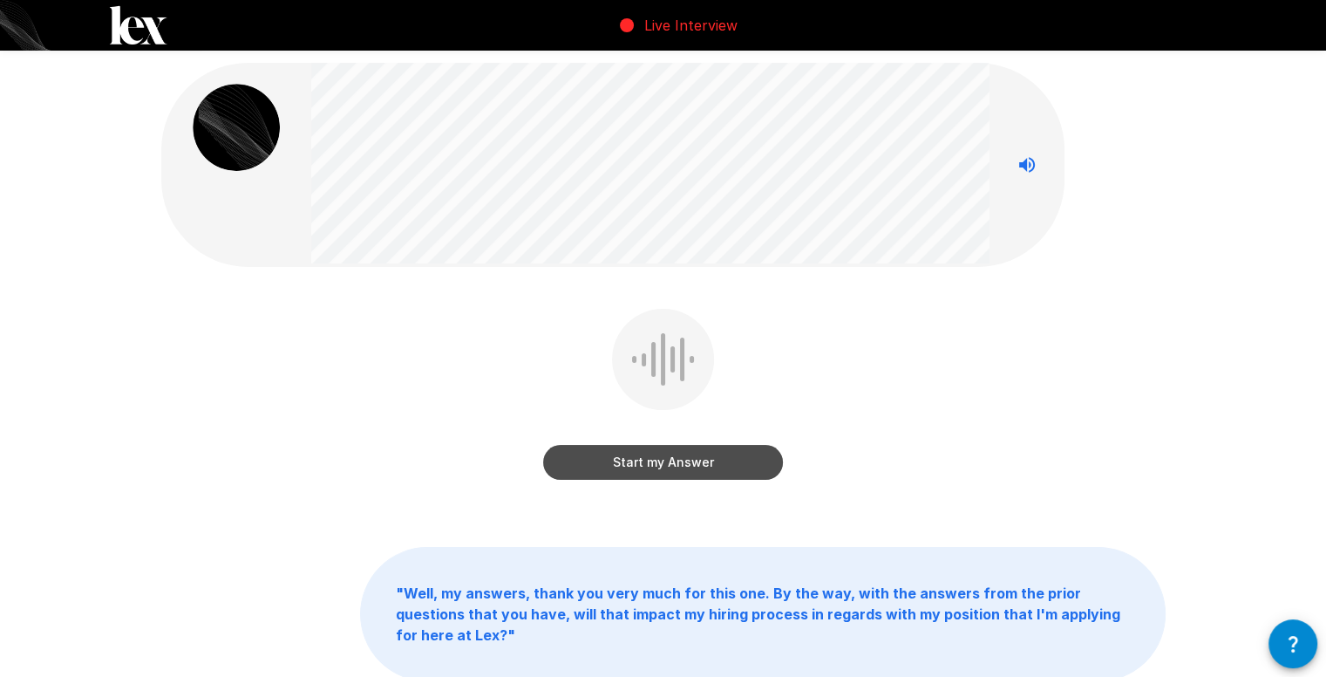
click at [712, 460] on button "Start my Answer" at bounding box center [663, 462] width 240 height 35
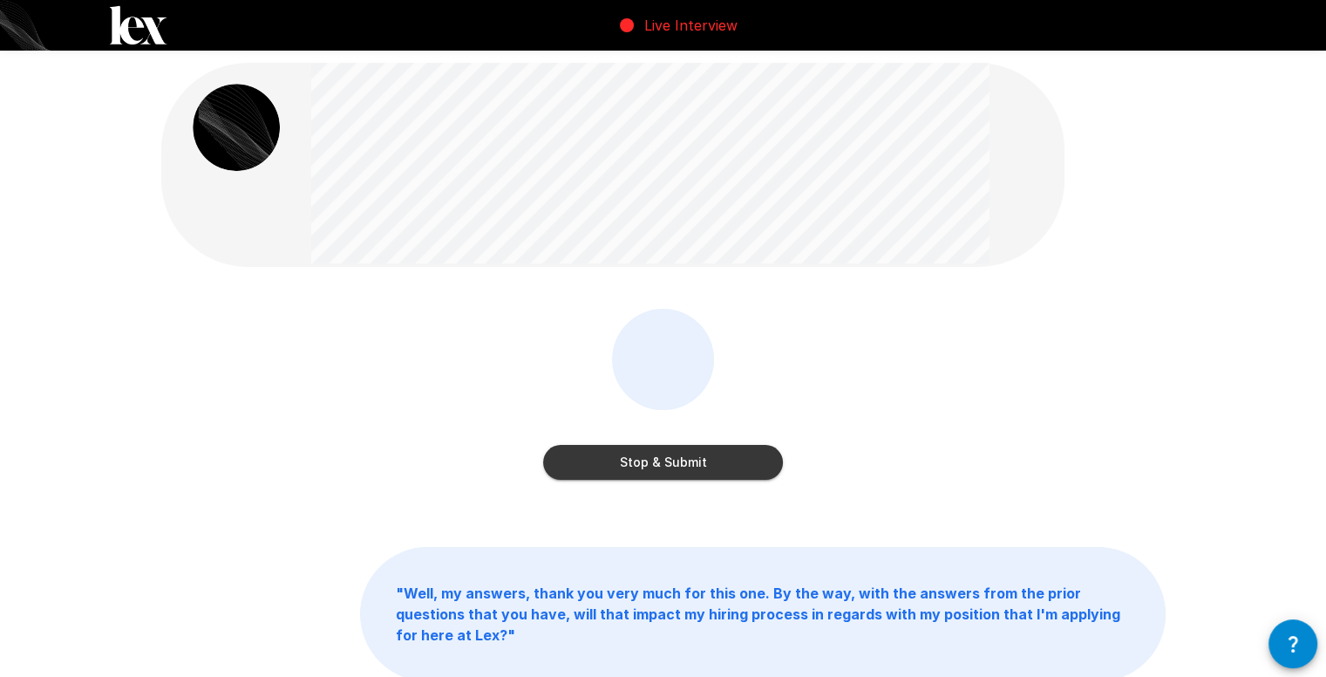
click at [735, 460] on button "Stop & Submit" at bounding box center [663, 462] width 240 height 35
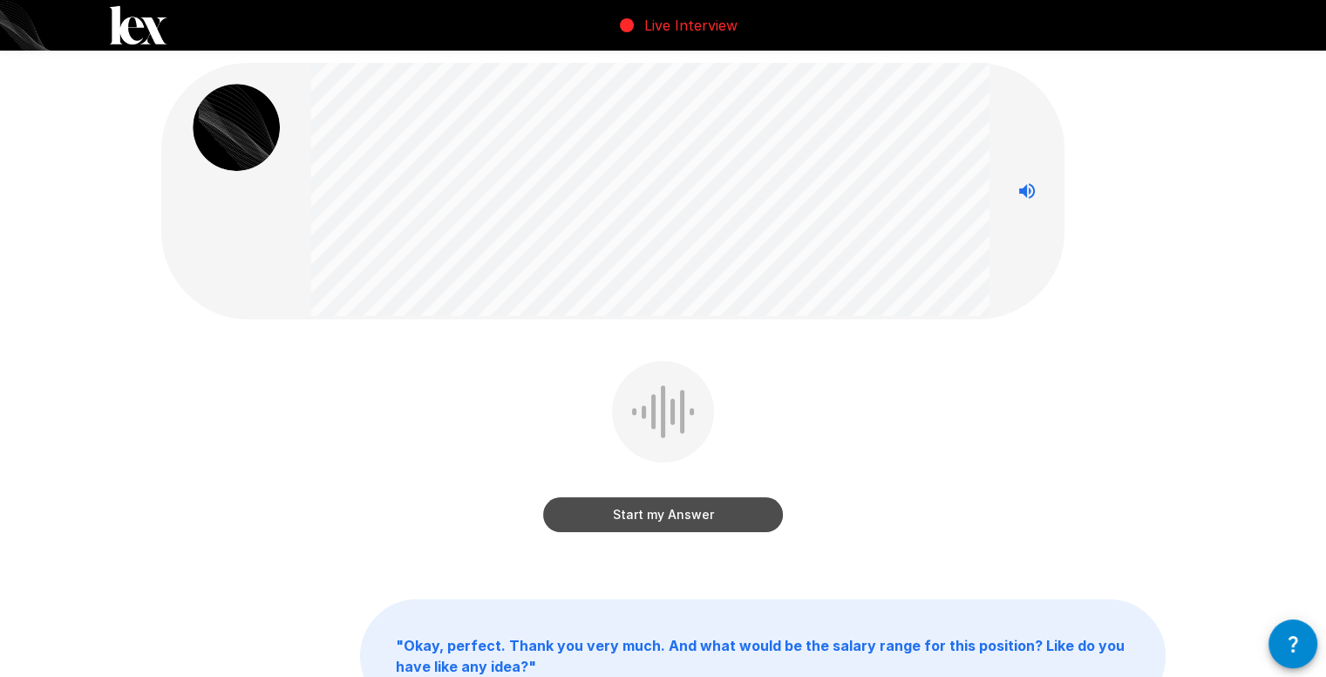
click at [732, 510] on button "Start my Answer" at bounding box center [663, 514] width 240 height 35
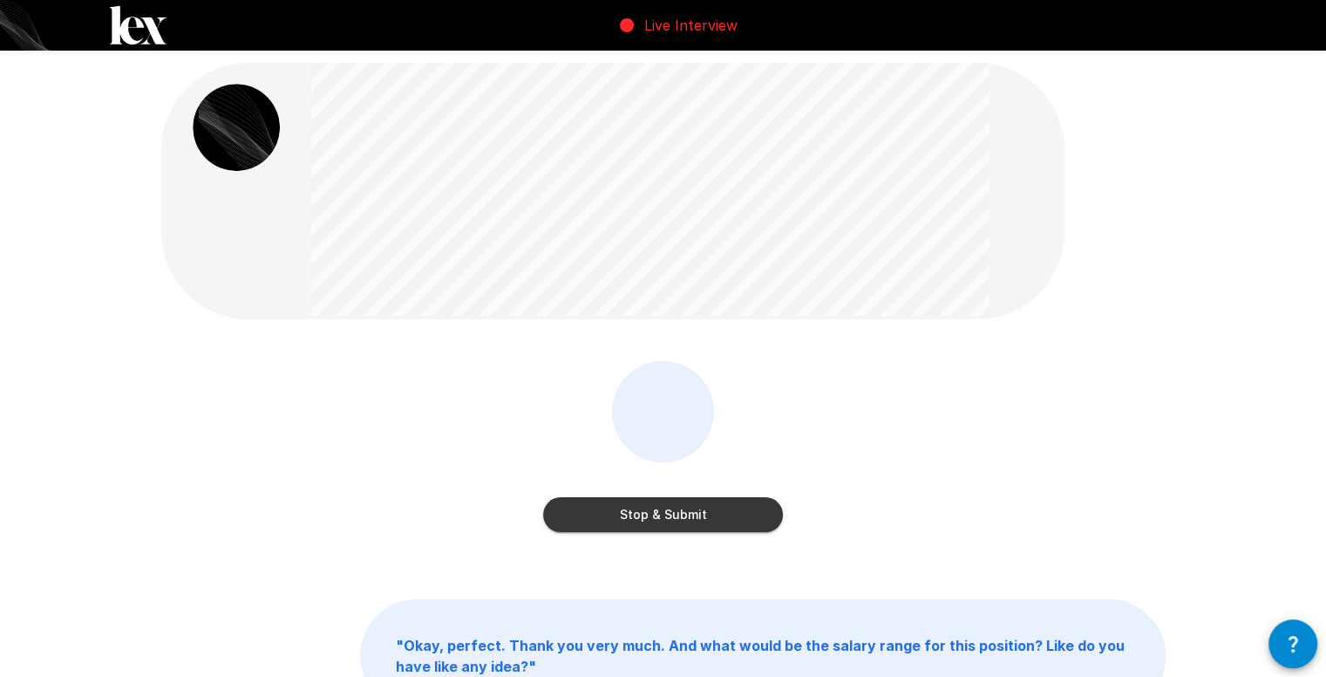
click at [704, 507] on button "Stop & Submit" at bounding box center [663, 514] width 240 height 35
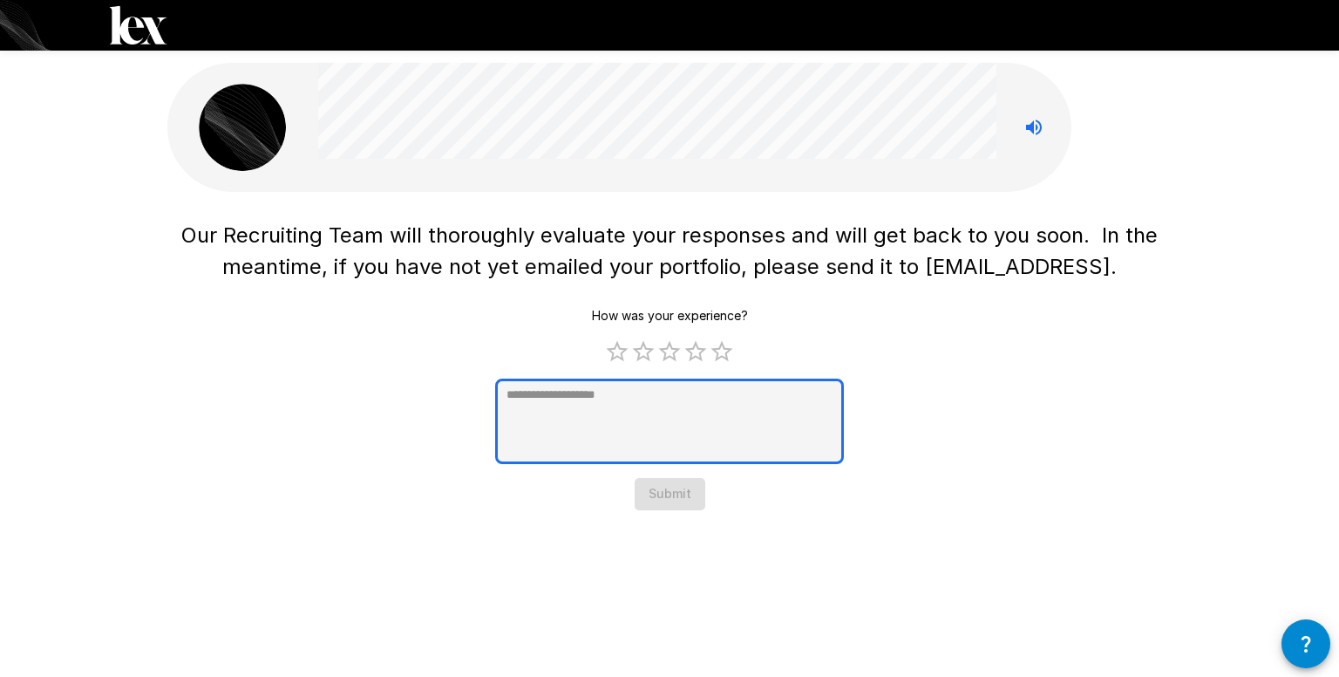
click at [731, 418] on textarea at bounding box center [669, 420] width 349 height 85
type textarea "*"
